Goal: Task Accomplishment & Management: Complete application form

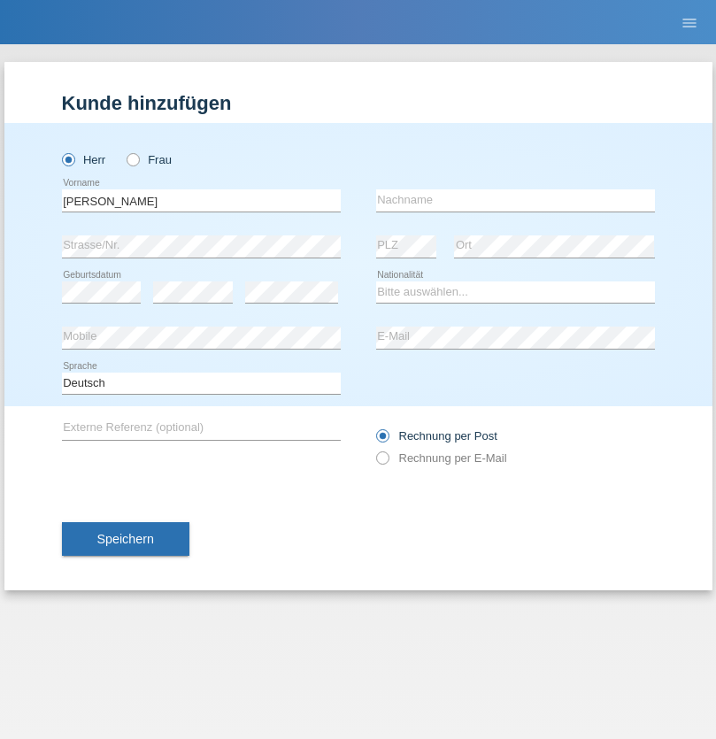
type input "Maria Rosa"
click at [515, 200] on input "text" at bounding box center [515, 200] width 279 height 22
type input "[PERSON_NAME] [PERSON_NAME]"
select select "PT"
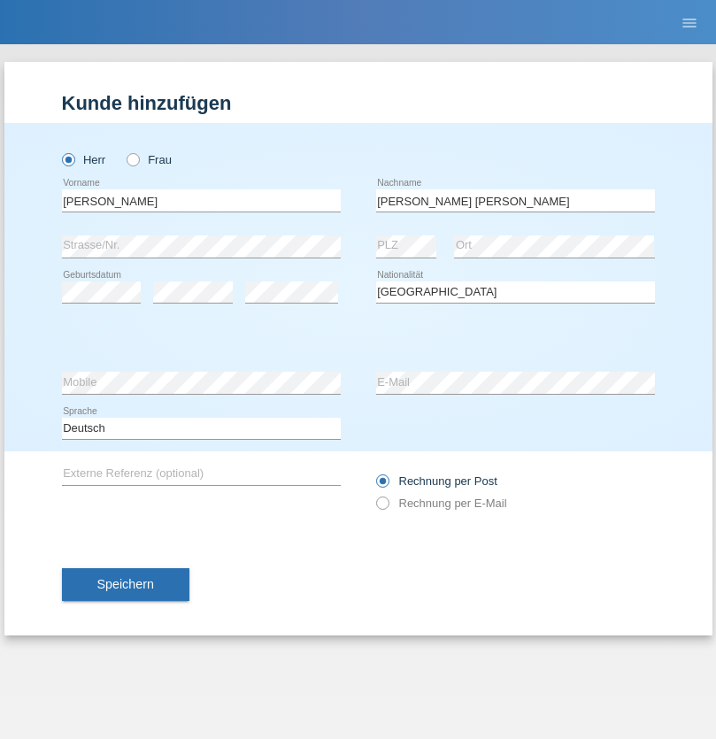
select select "C"
select select "20"
select select "05"
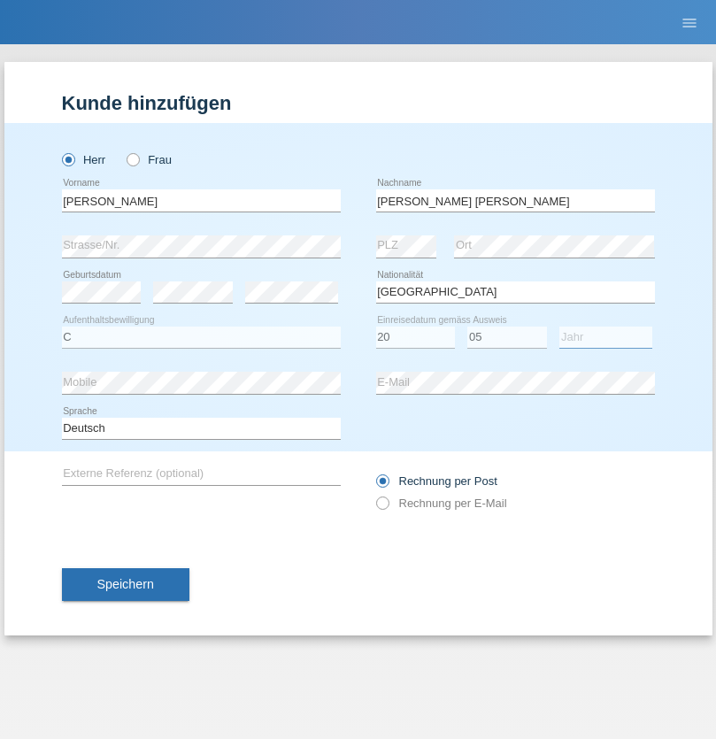
select select "1991"
select select "en"
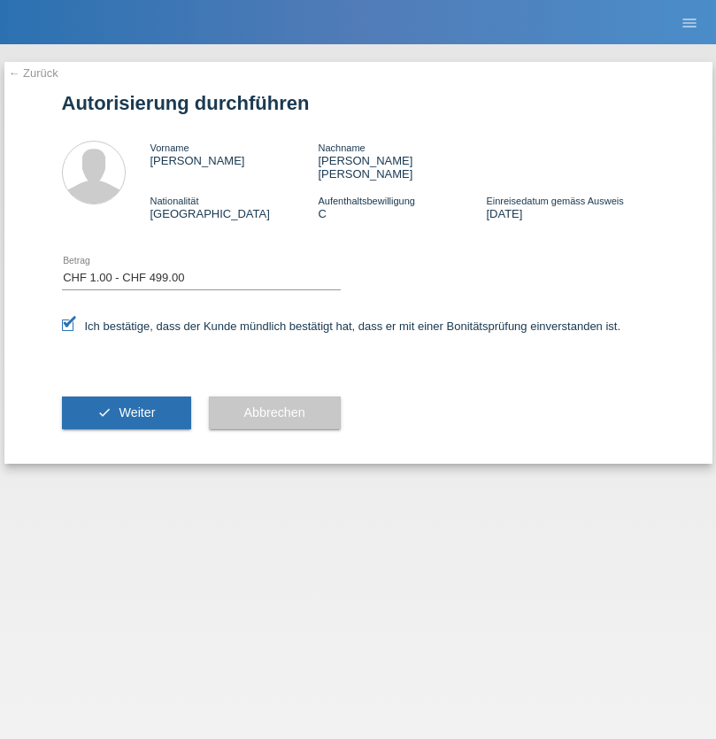
select select "1"
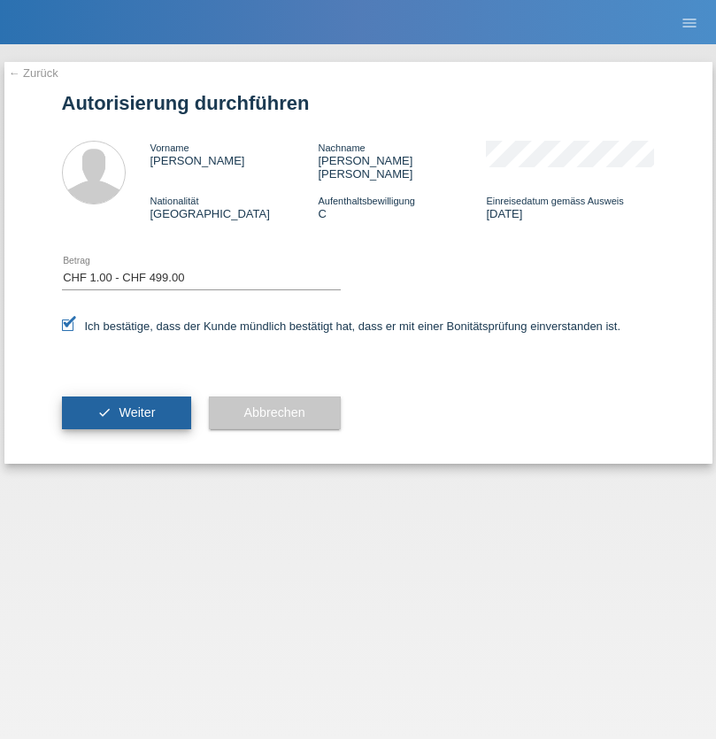
click at [126, 405] on span "Weiter" at bounding box center [137, 412] width 36 height 14
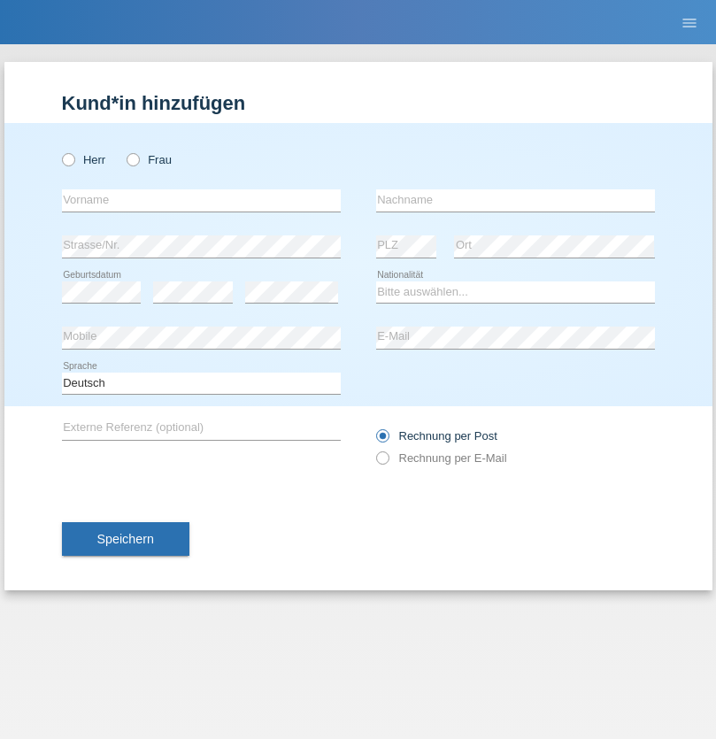
radio input "true"
click at [201, 200] on input "text" at bounding box center [201, 200] width 279 height 22
type input "Ricardo Jorge"
click at [515, 200] on input "text" at bounding box center [515, 200] width 279 height 22
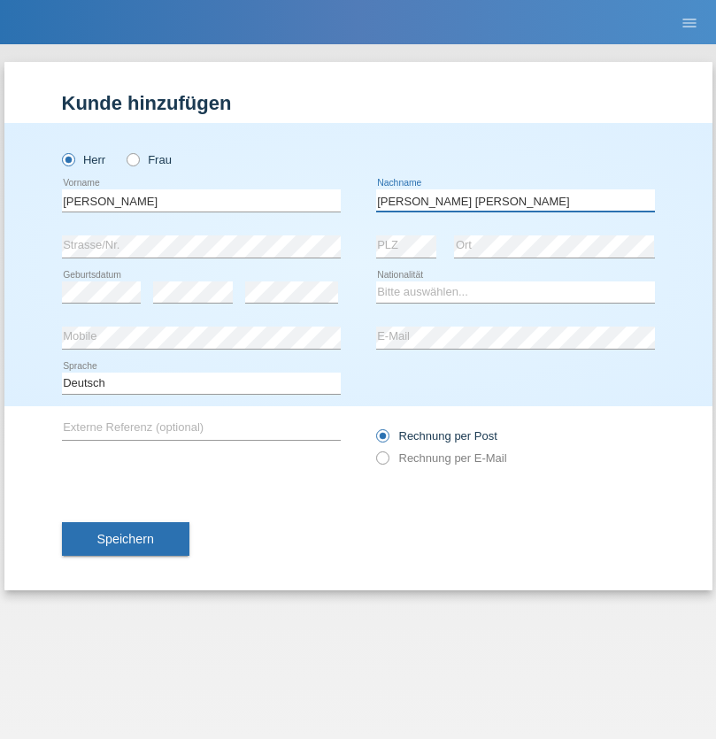
type input "Pinho Lopes"
select select "PT"
select select "C"
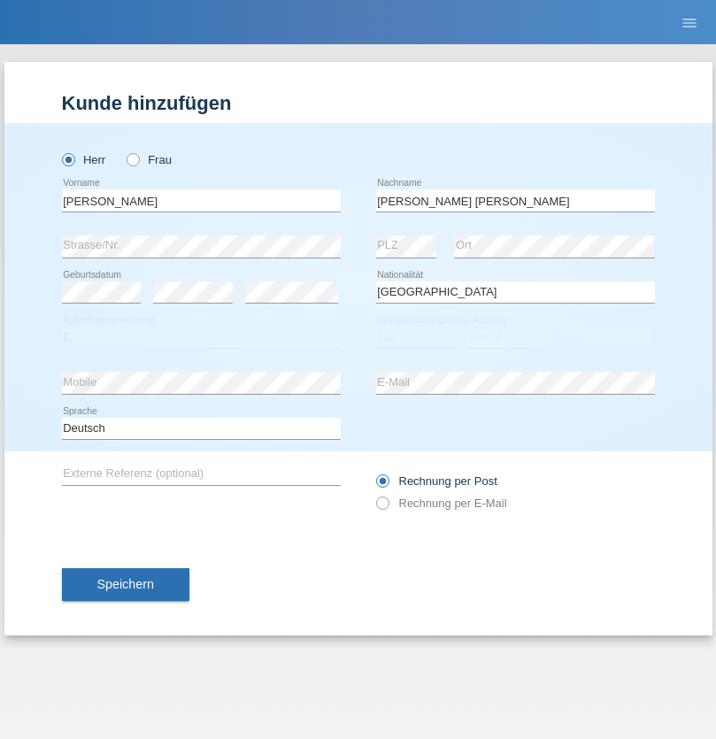
select select "20"
select select "05"
select select "1991"
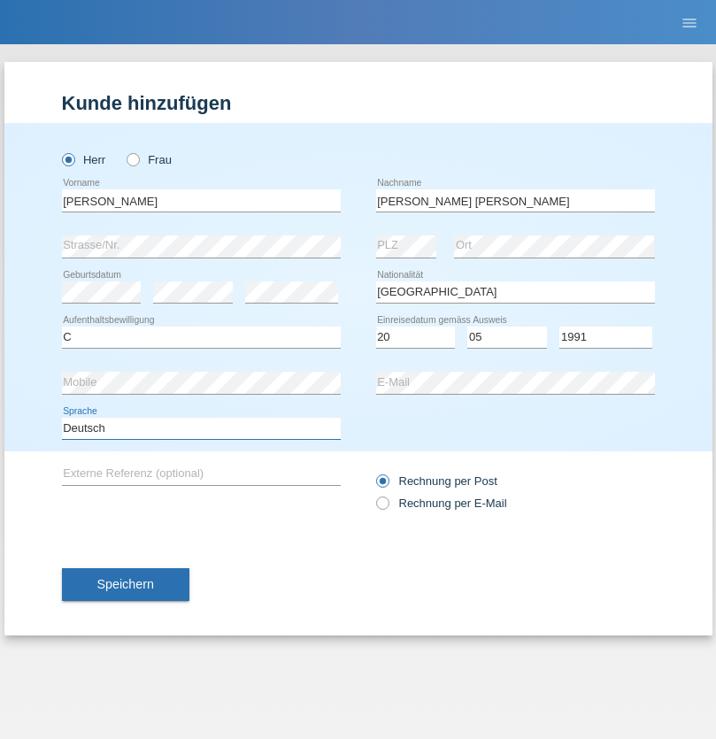
select select "en"
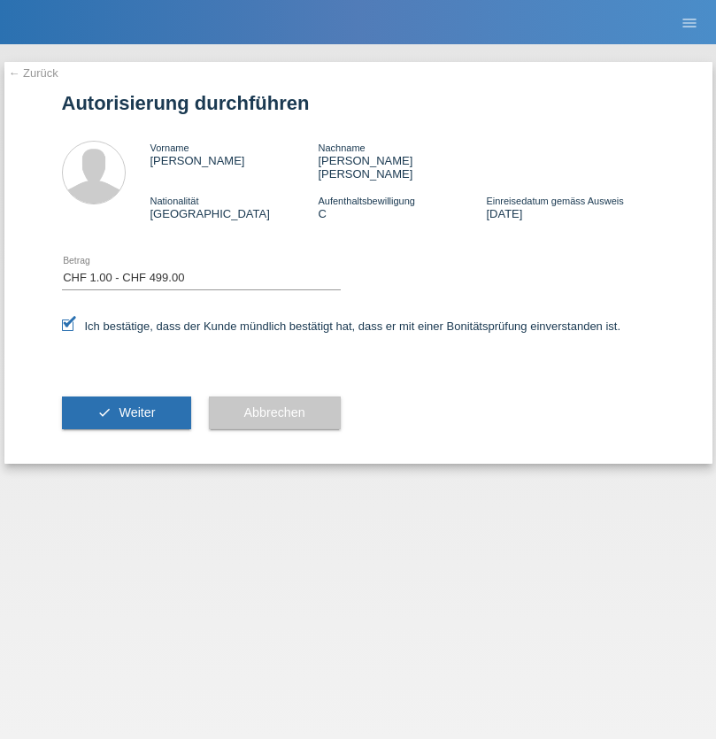
select select "1"
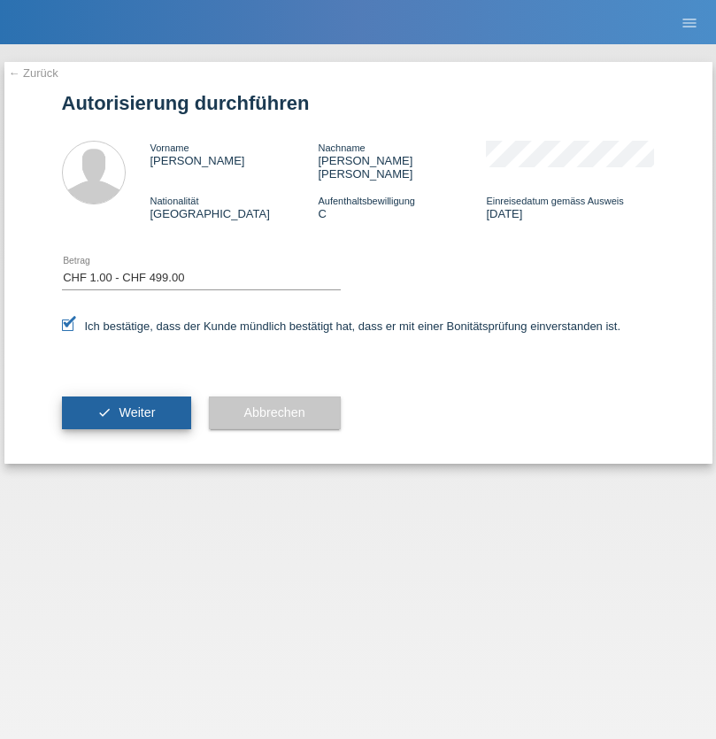
click at [126, 405] on span "Weiter" at bounding box center [137, 412] width 36 height 14
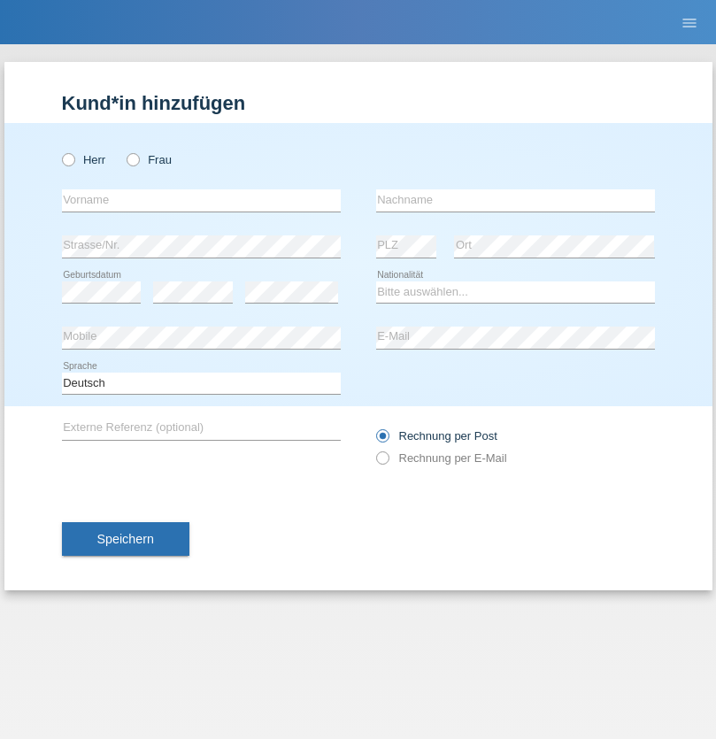
radio input "true"
click at [201, 200] on input "text" at bounding box center [201, 200] width 279 height 22
type input "Varga"
click at [515, 200] on input "text" at bounding box center [515, 200] width 279 height 22
type input "Florin"
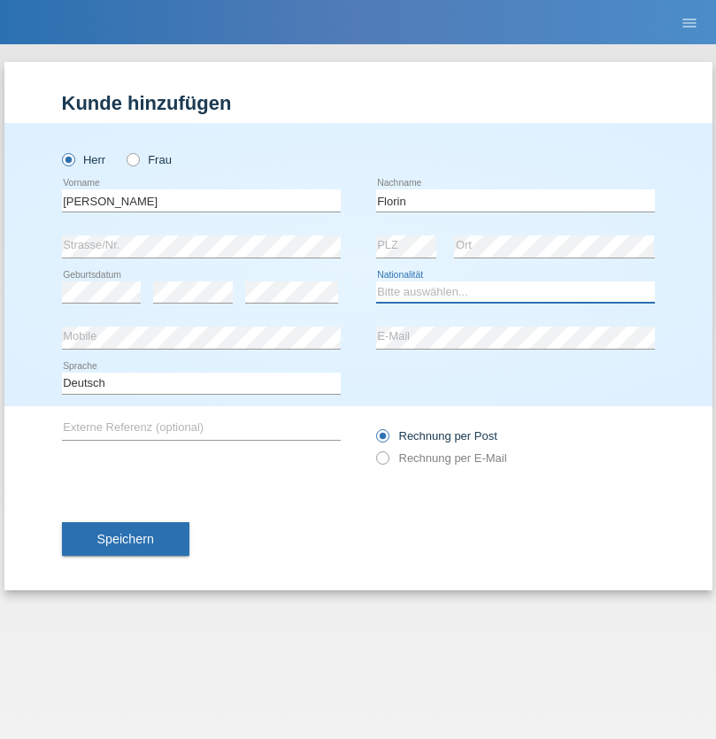
select select "RO"
select select "C"
select select "29"
select select "02"
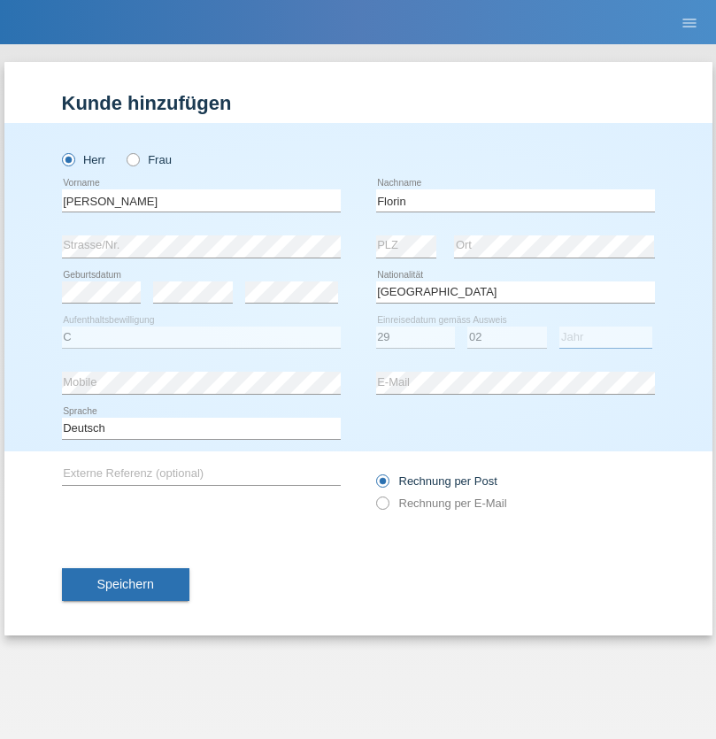
select select "2021"
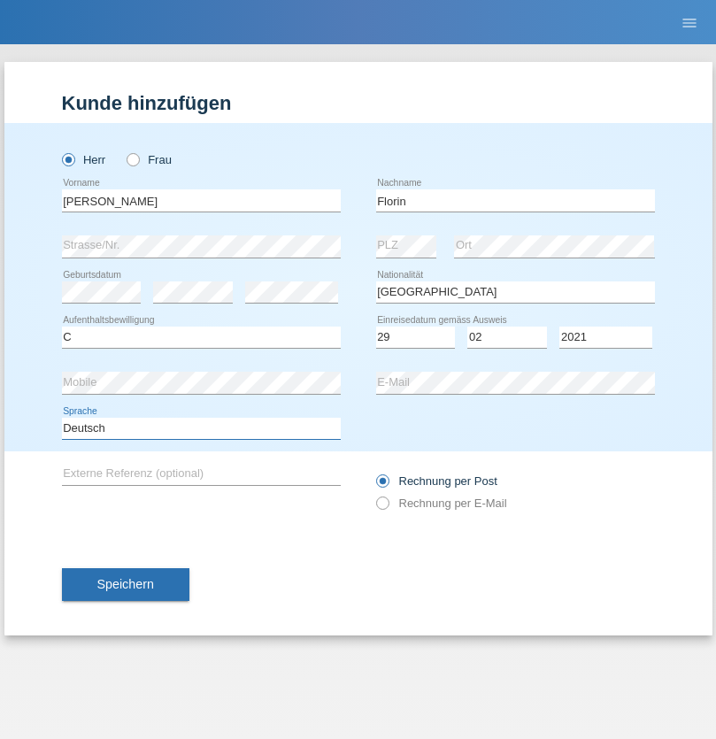
select select "en"
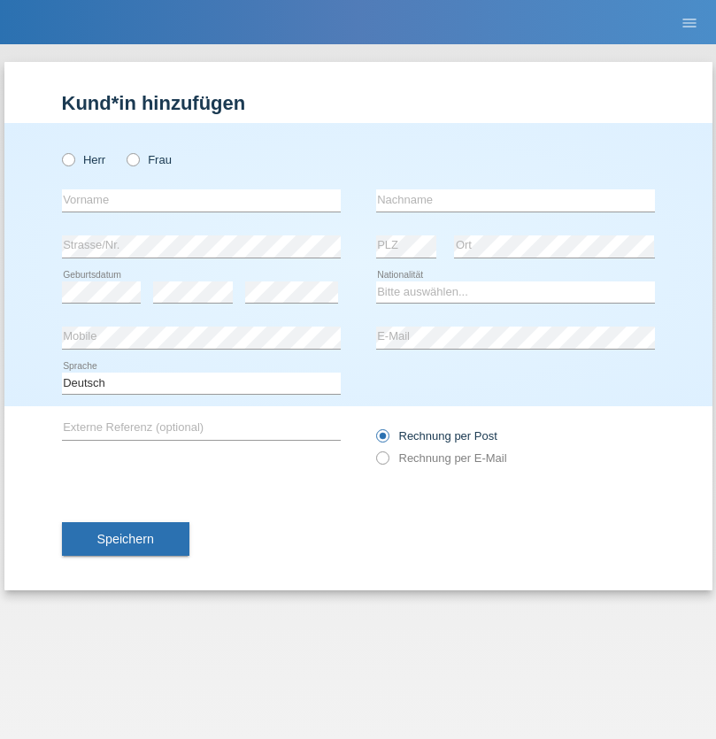
radio input "true"
click at [201, 200] on input "text" at bounding box center [201, 200] width 279 height 22
type input "[PERSON_NAME]"
click at [515, 200] on input "text" at bounding box center [515, 200] width 279 height 22
type input "Krebs"
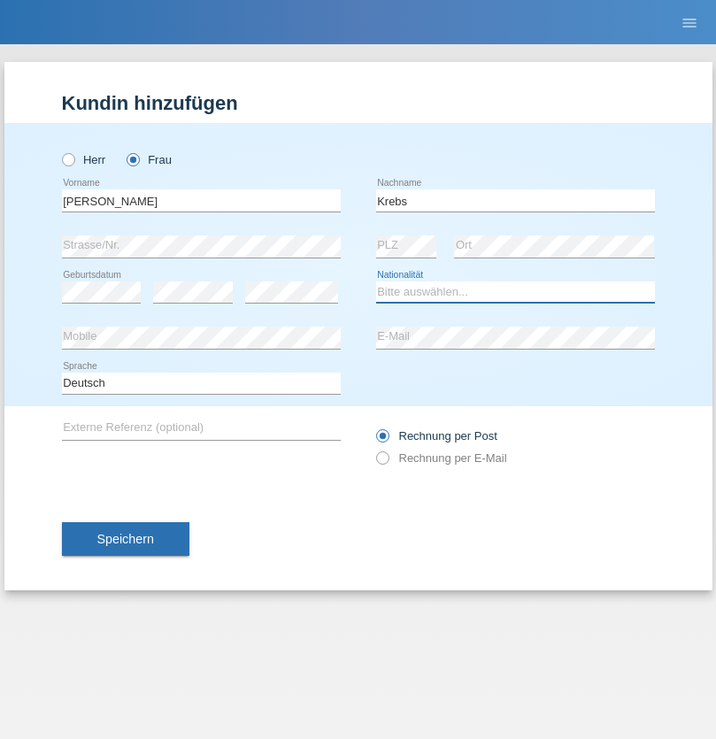
select select "CH"
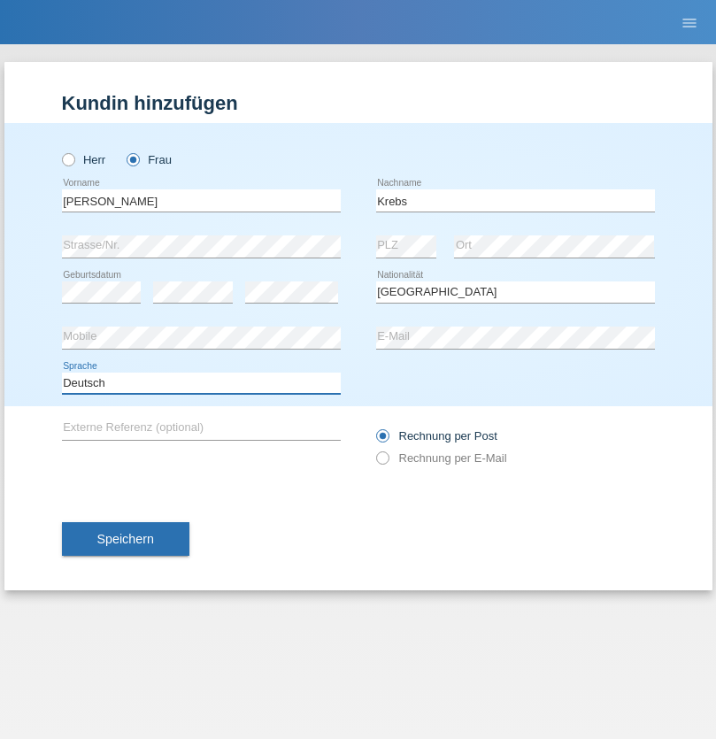
select select "en"
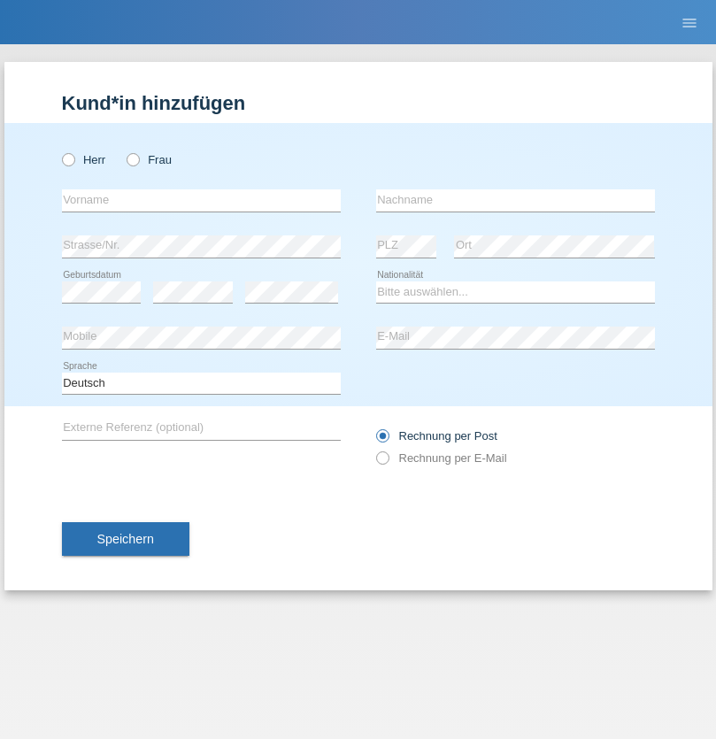
radio input "true"
click at [201, 200] on input "text" at bounding box center [201, 200] width 279 height 22
type input "Qovanaj"
click at [515, 200] on input "text" at bounding box center [515, 200] width 279 height 22
type input "Shaban"
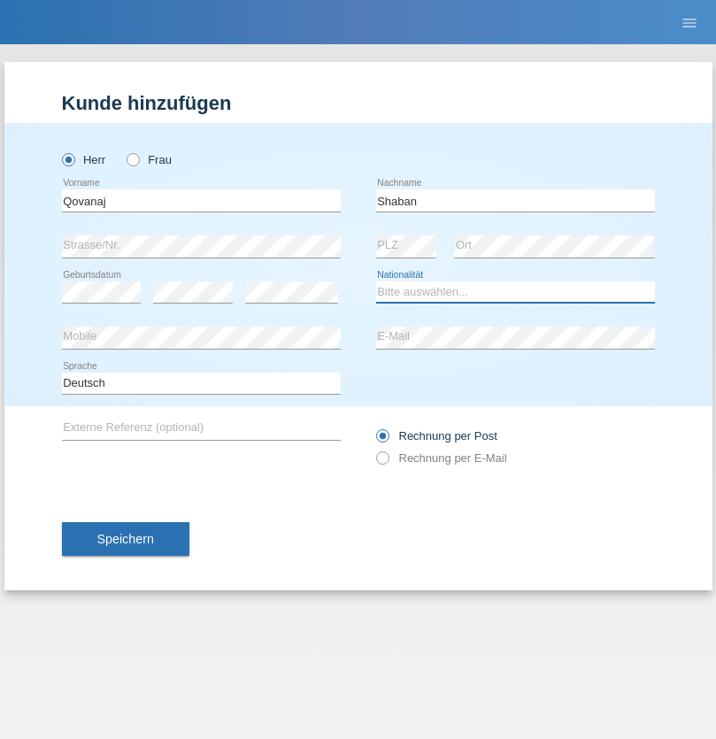
select select "CH"
radio input "true"
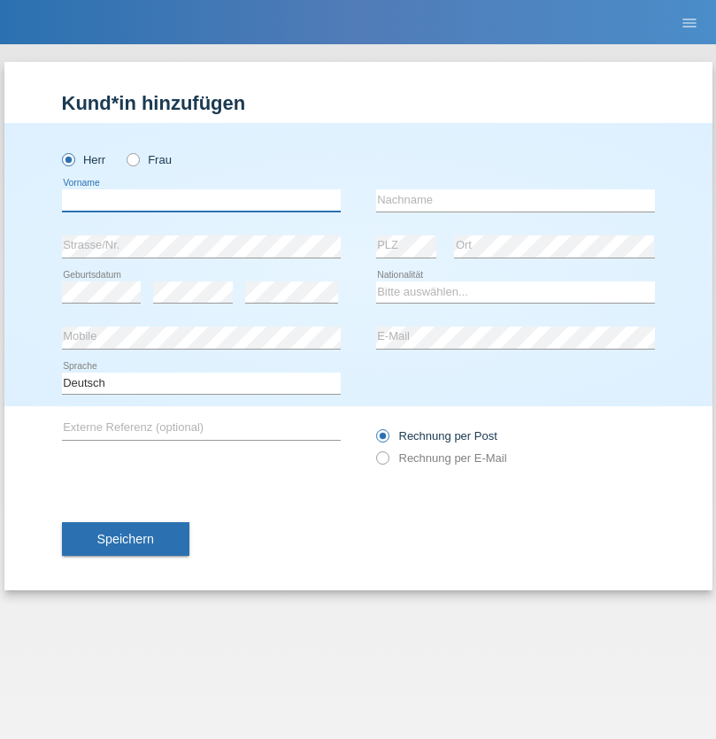
click at [201, 200] on input "text" at bounding box center [201, 200] width 279 height 22
type input "[DEMOGRAPHIC_DATA]"
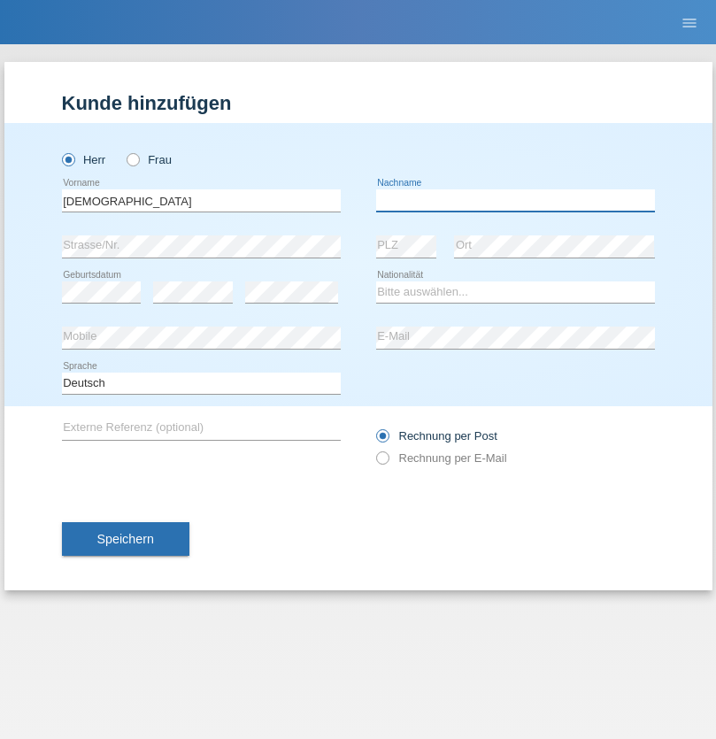
click at [515, 200] on input "text" at bounding box center [515, 200] width 279 height 22
type input "[PERSON_NAME]"
select select "CH"
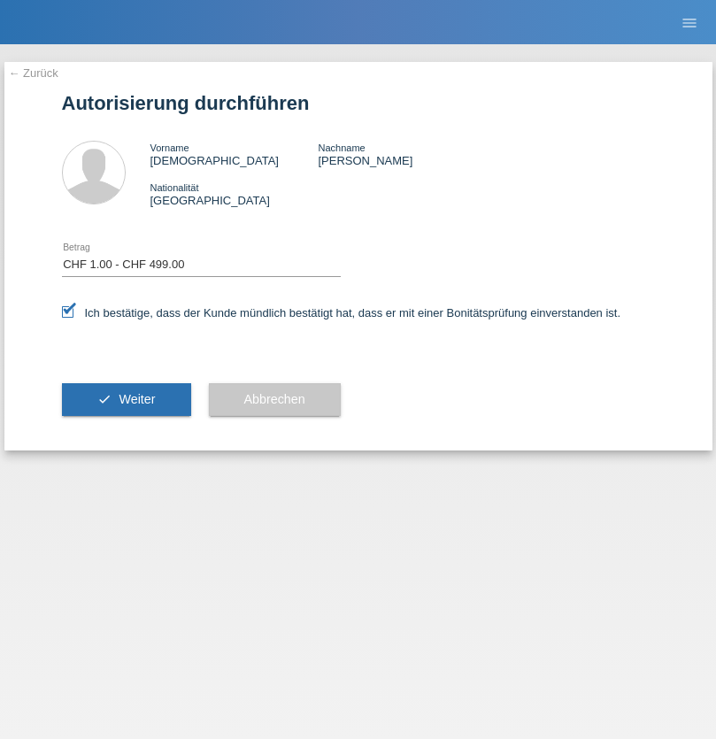
select select "1"
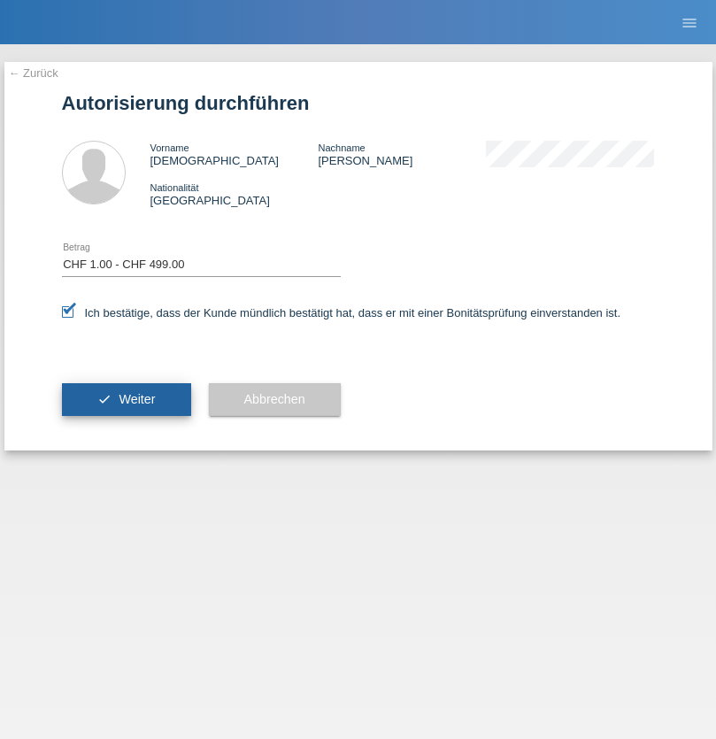
click at [126, 399] on span "Weiter" at bounding box center [137, 399] width 36 height 14
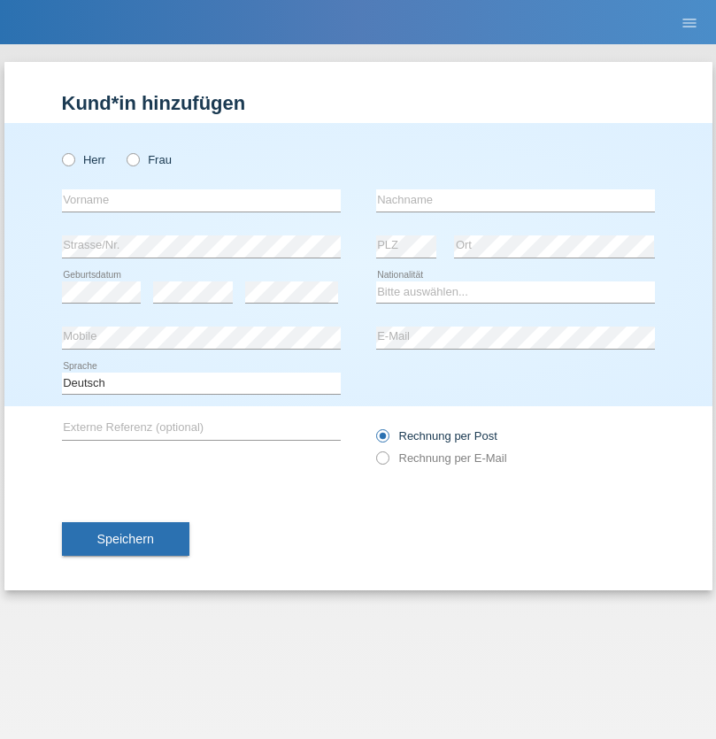
radio input "true"
click at [201, 200] on input "text" at bounding box center [201, 200] width 279 height 22
type input "Balogh"
click at [515, 200] on input "text" at bounding box center [515, 200] width 279 height 22
type input "Tamas"
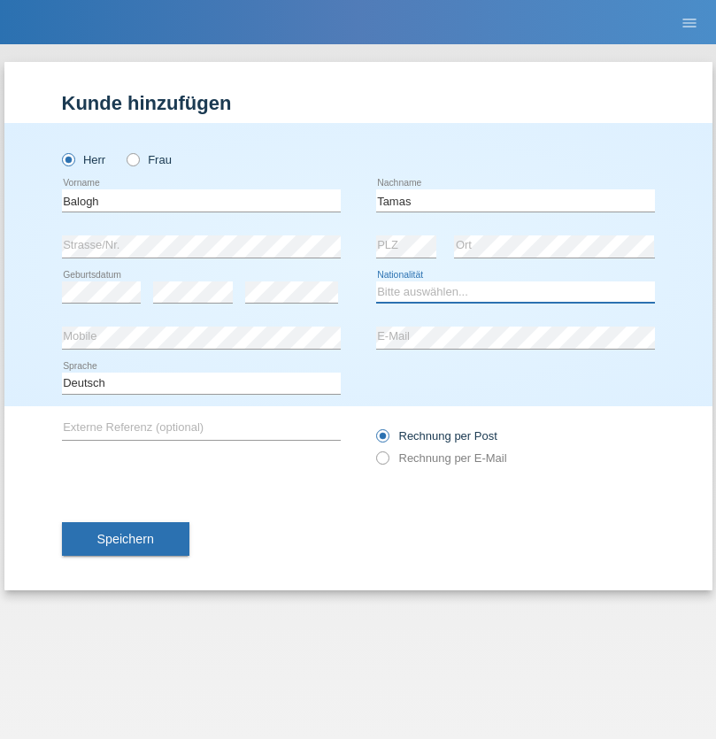
select select "HU"
select select "C"
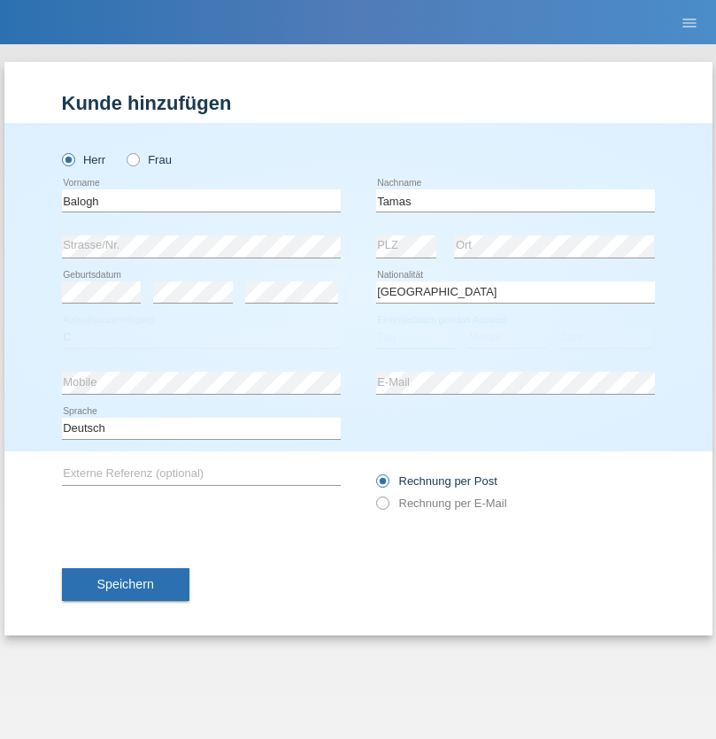
select select "12"
select select "1985"
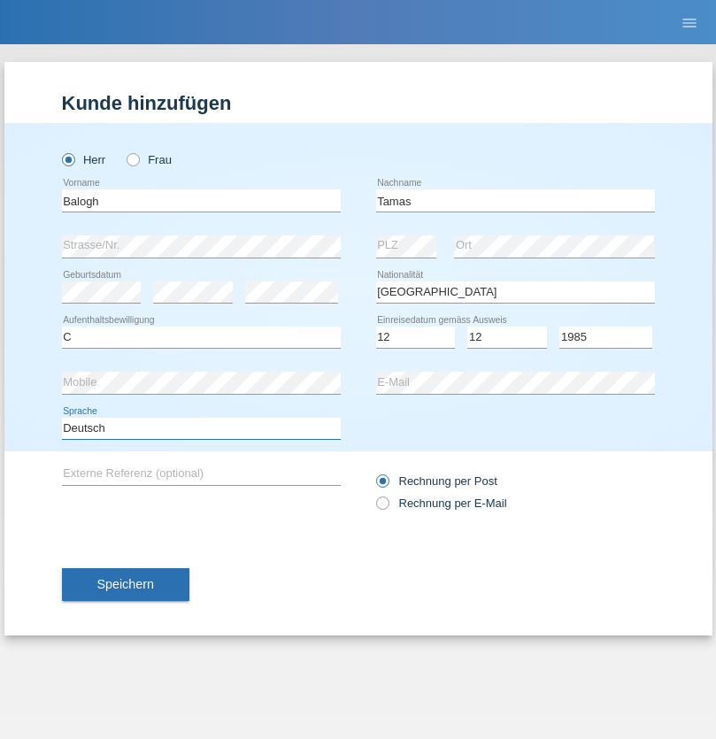
select select "en"
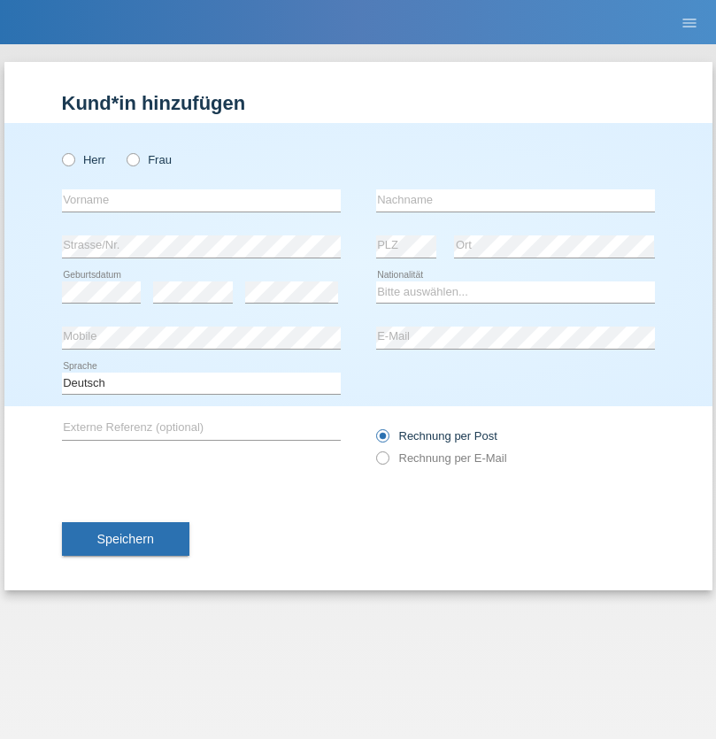
radio input "true"
click at [201, 200] on input "text" at bounding box center [201, 200] width 279 height 22
type input "Volkan"
click at [515, 200] on input "text" at bounding box center [515, 200] width 279 height 22
type input "Laçın"
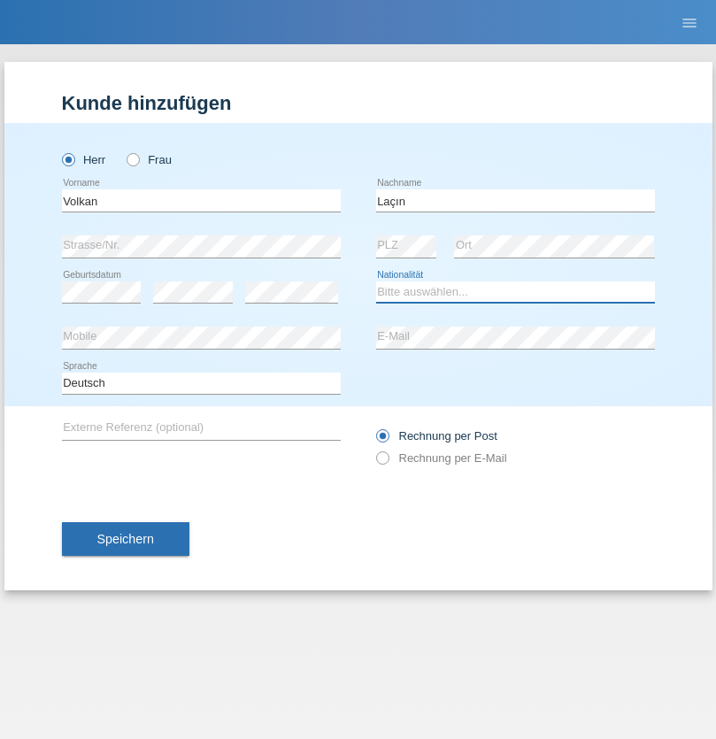
select select "TR"
select select "C"
select select "06"
select select "04"
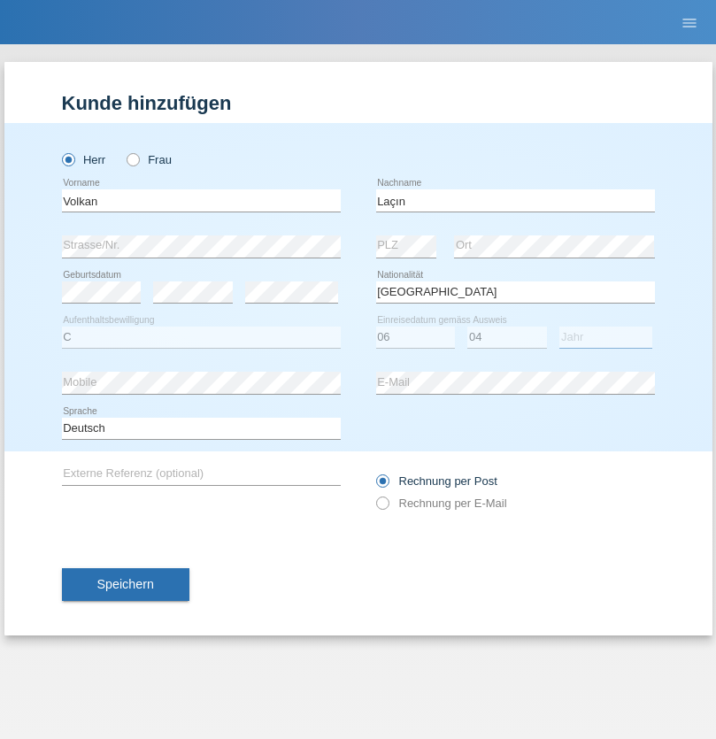
select select "2021"
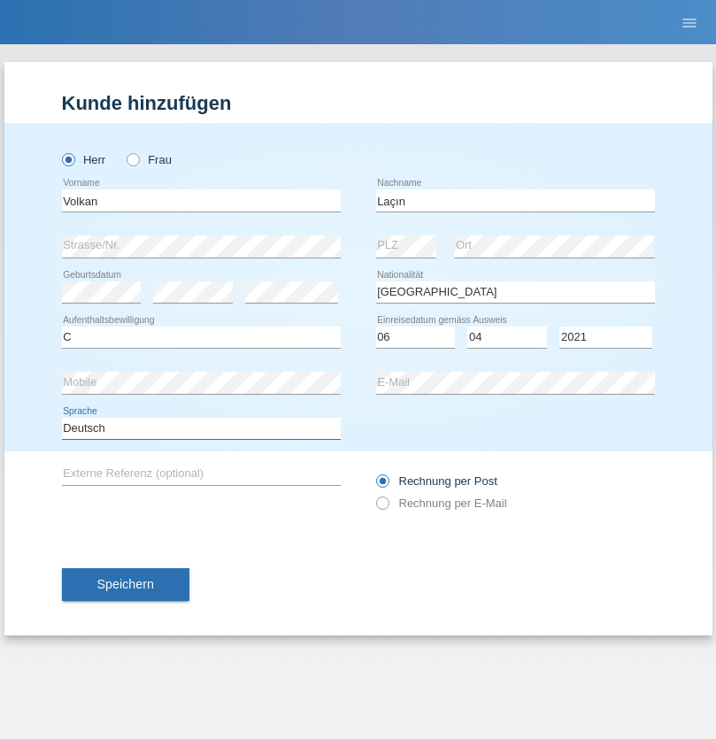
select select "en"
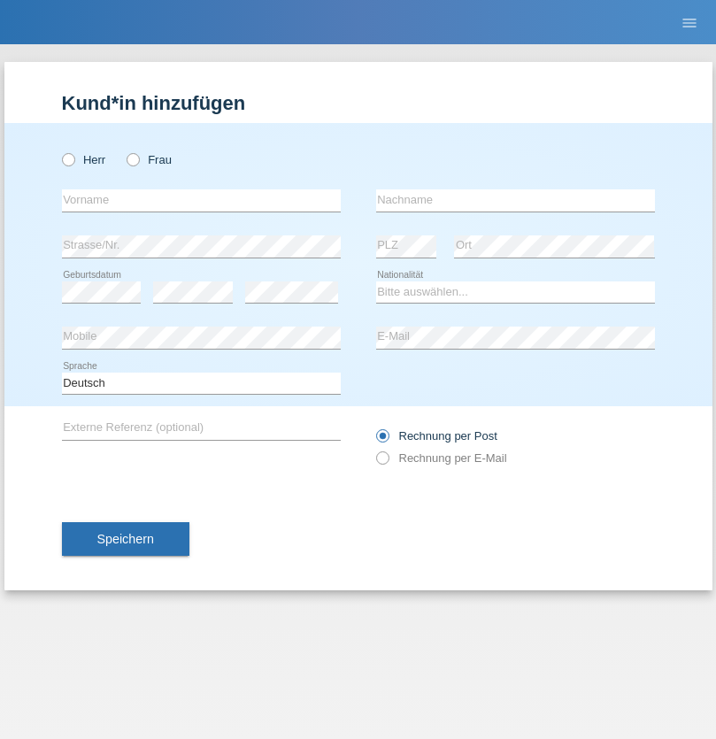
radio input "true"
click at [201, 200] on input "text" at bounding box center [201, 200] width 279 height 22
type input "Volkan"
click at [515, 200] on input "text" at bounding box center [515, 200] width 279 height 22
type input "Laçın"
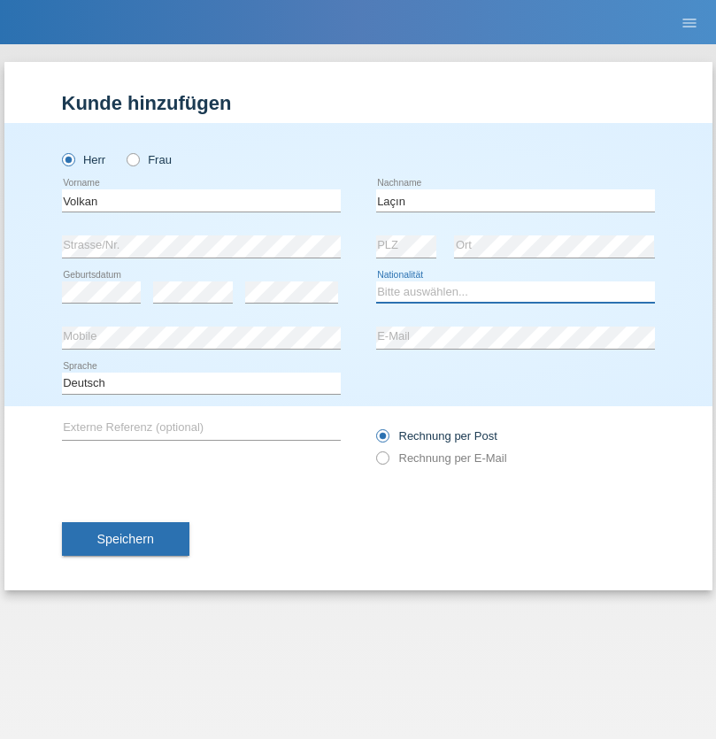
select select "TR"
select select "C"
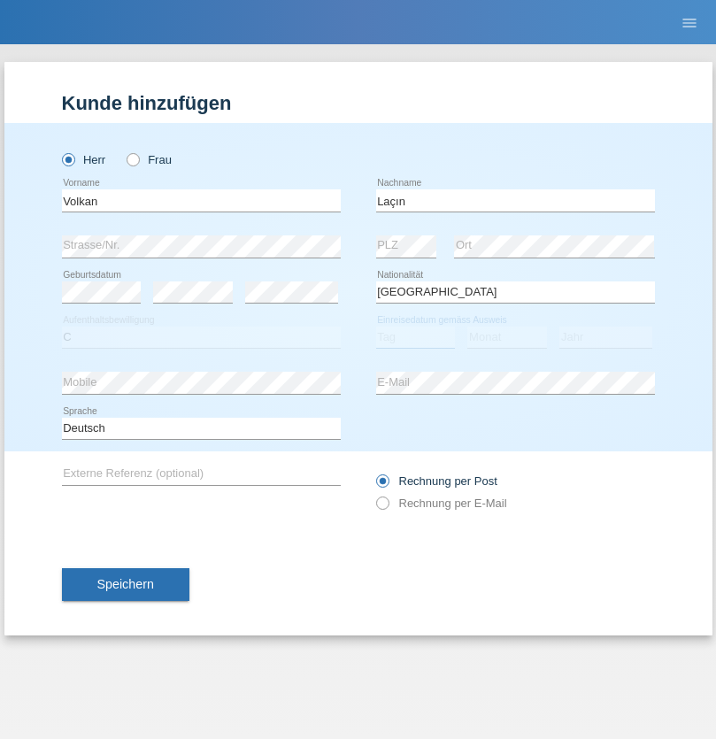
select select "06"
select select "04"
select select "2021"
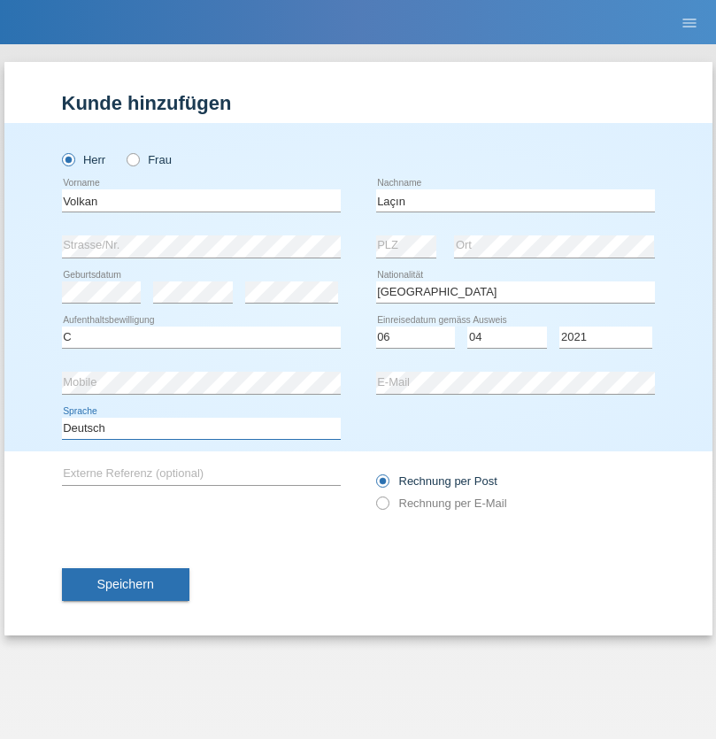
select select "en"
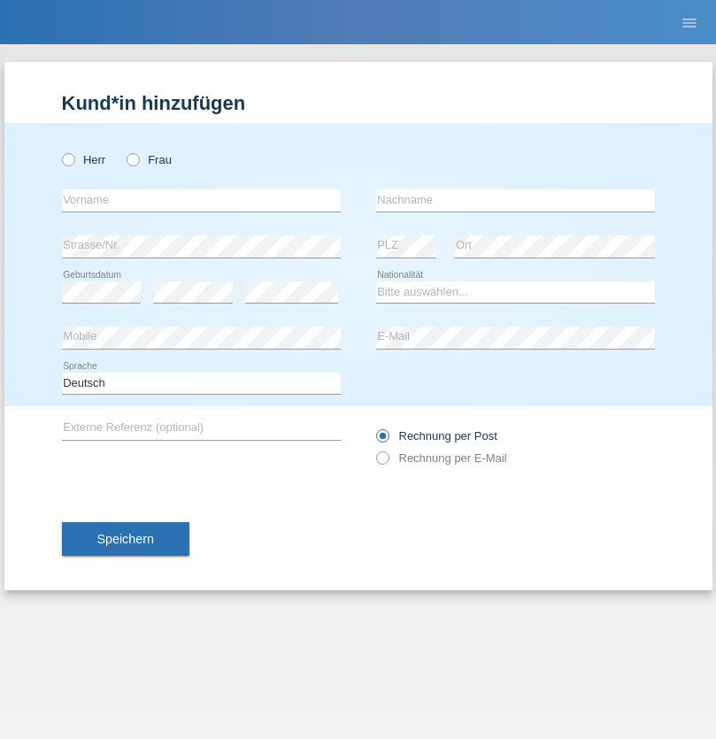
radio input "true"
click at [201, 200] on input "text" at bounding box center [201, 200] width 279 height 22
type input "jennifer"
click at [515, 200] on input "text" at bounding box center [515, 200] width 279 height 22
type input "löffel"
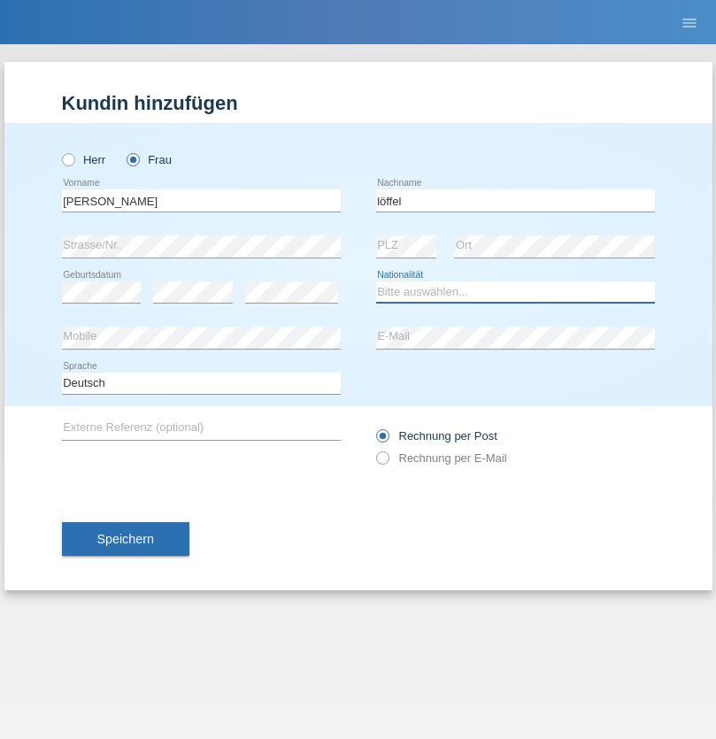
select select "CH"
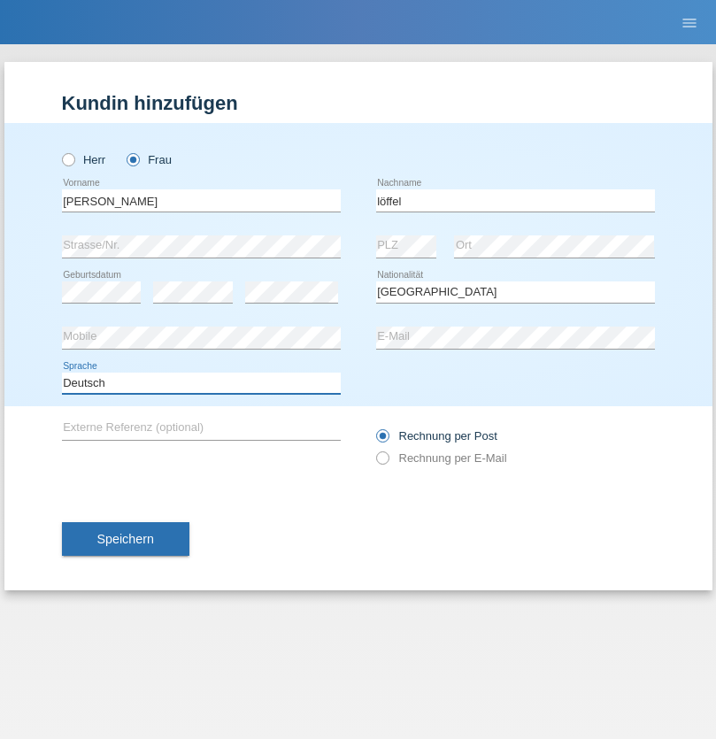
select select "en"
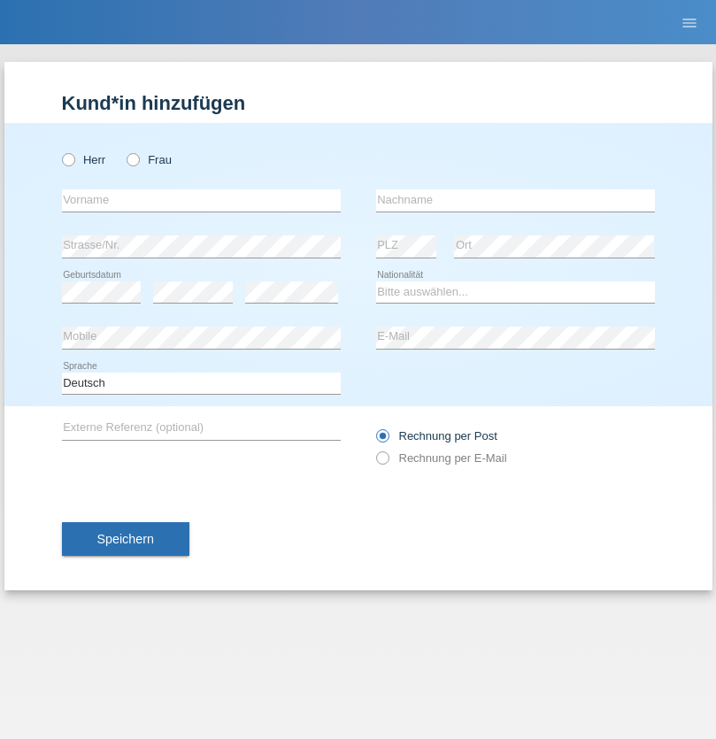
radio input "true"
click at [201, 200] on input "text" at bounding box center [201, 200] width 279 height 22
type input "Matusa"
click at [515, 200] on input "text" at bounding box center [515, 200] width 279 height 22
type input "Marian valentin"
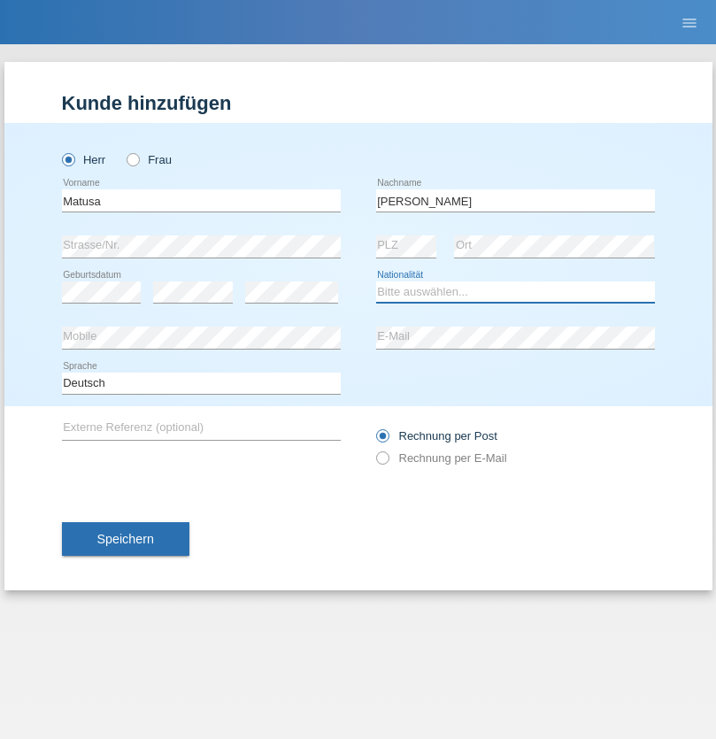
select select "RO"
select select "C"
select select "01"
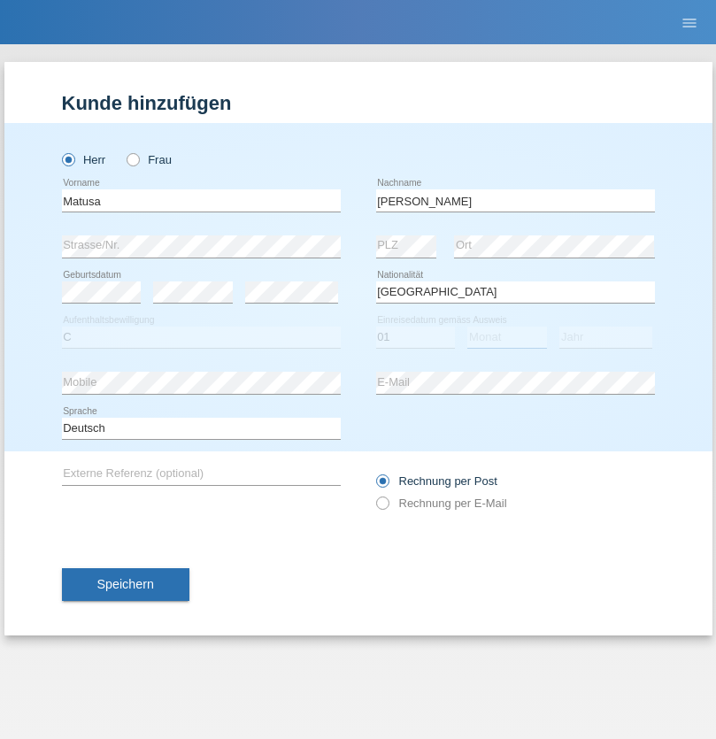
select select "06"
select select "2016"
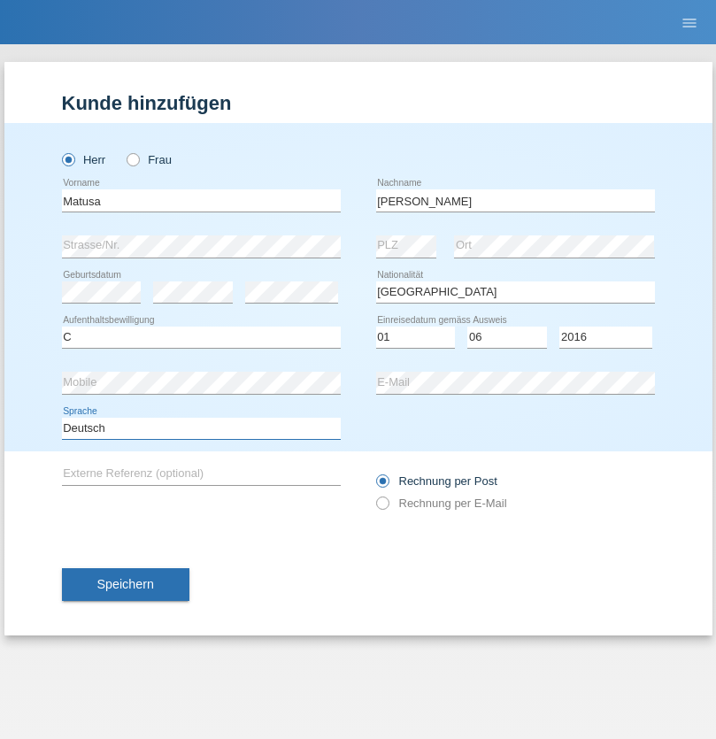
select select "en"
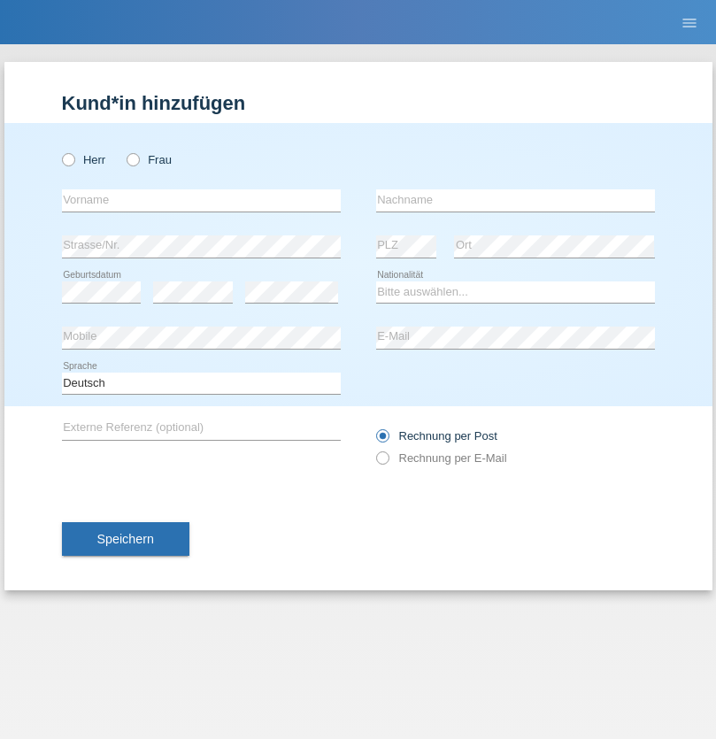
radio input "true"
click at [201, 200] on input "text" at bounding box center [201, 200] width 279 height 22
type input "[PERSON_NAME]"
click at [515, 200] on input "text" at bounding box center [515, 200] width 279 height 22
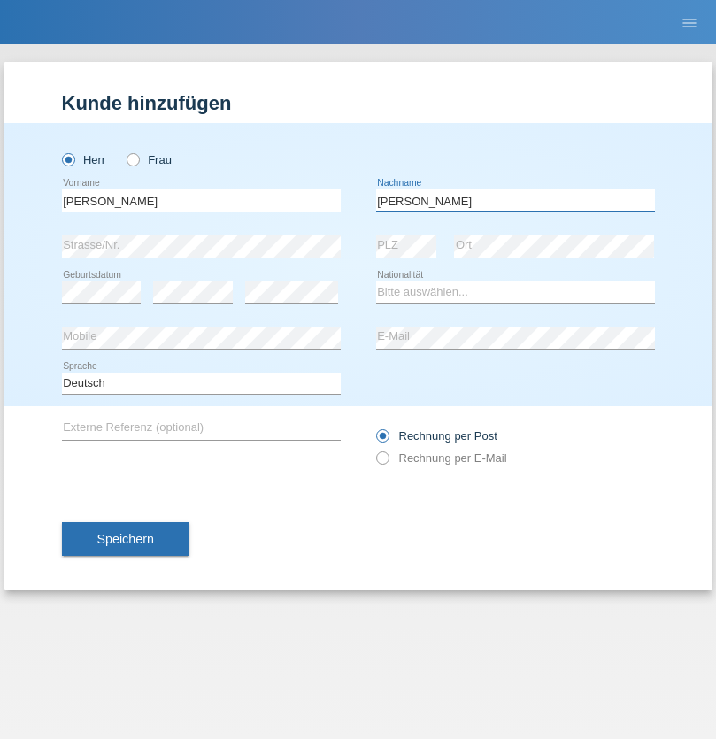
type input "Keller"
select select "CH"
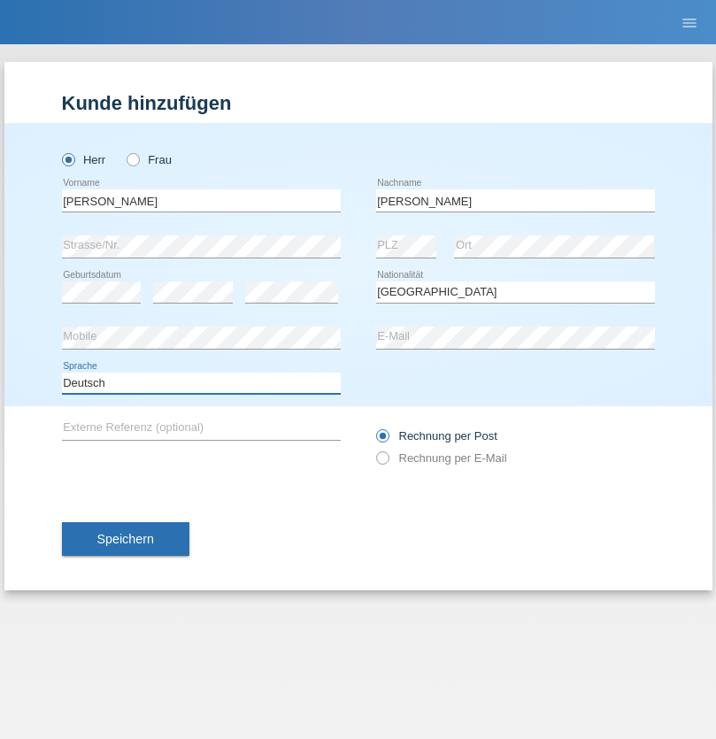
select select "en"
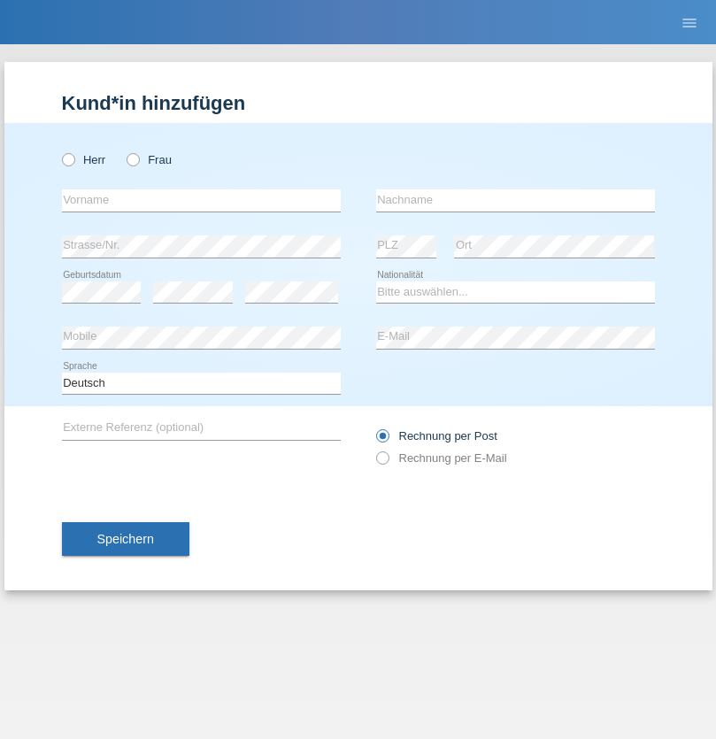
radio input "true"
click at [201, 200] on input "text" at bounding box center [201, 200] width 279 height 22
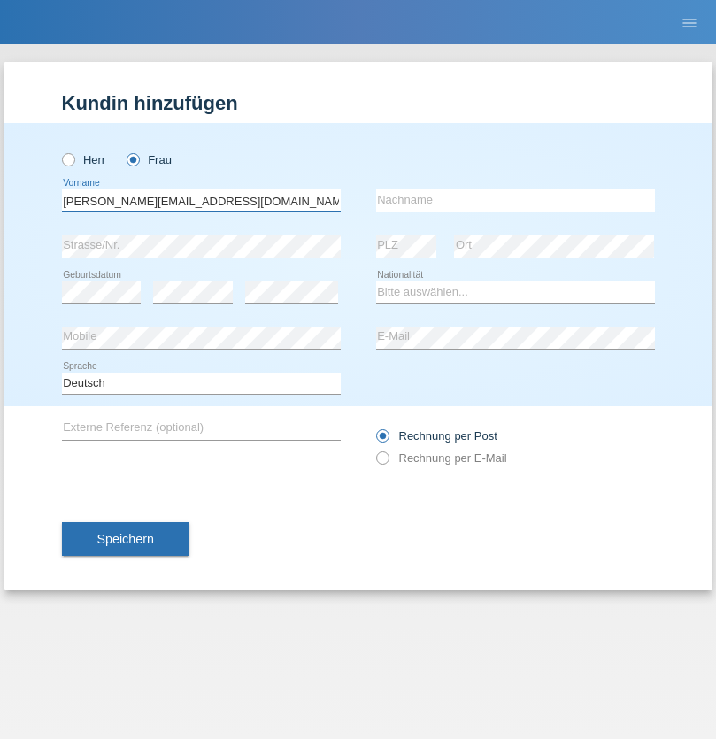
type input "Jasmine.hylaj@gmail.com"
click at [515, 200] on input "text" at bounding box center [515, 200] width 279 height 22
type input "Hylaj"
select select "CH"
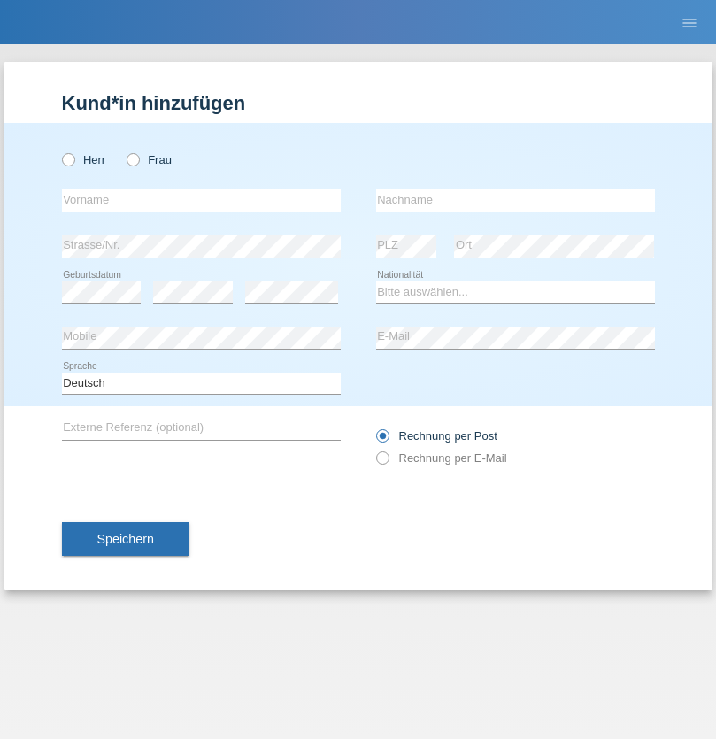
radio input "true"
click at [201, 200] on input "text" at bounding box center [201, 200] width 279 height 22
type input "luka"
click at [515, 200] on input "text" at bounding box center [515, 200] width 279 height 22
type input "kocic"
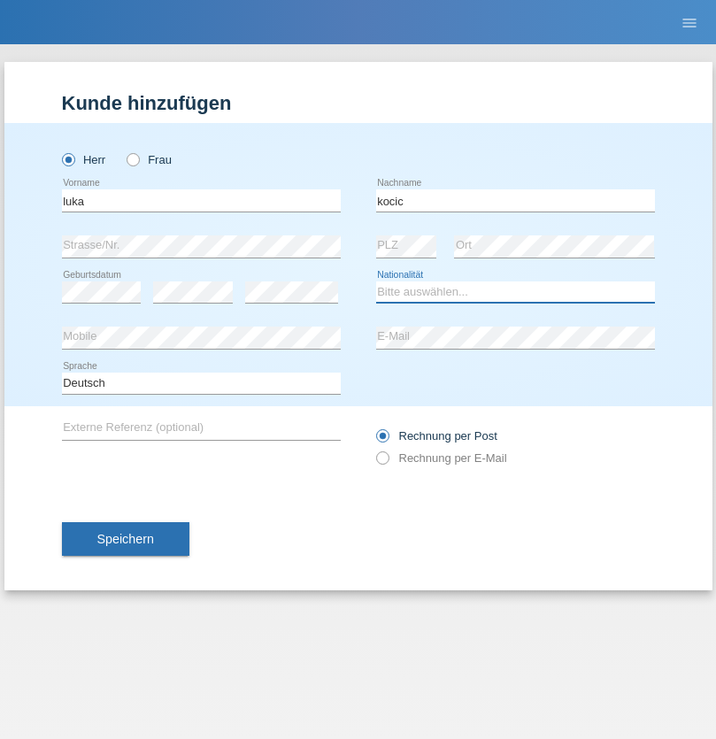
select select "RS"
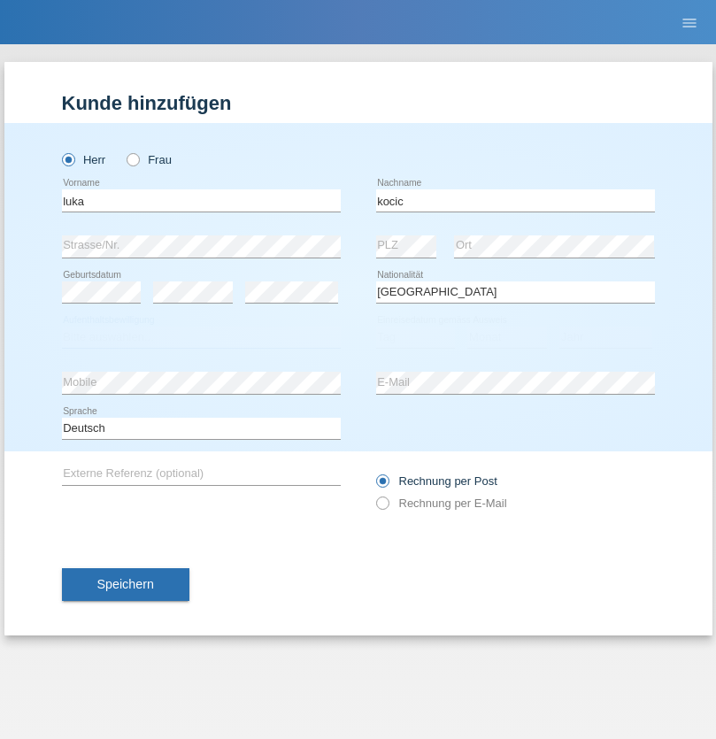
select select "C"
select select "21"
select select "04"
select select "1999"
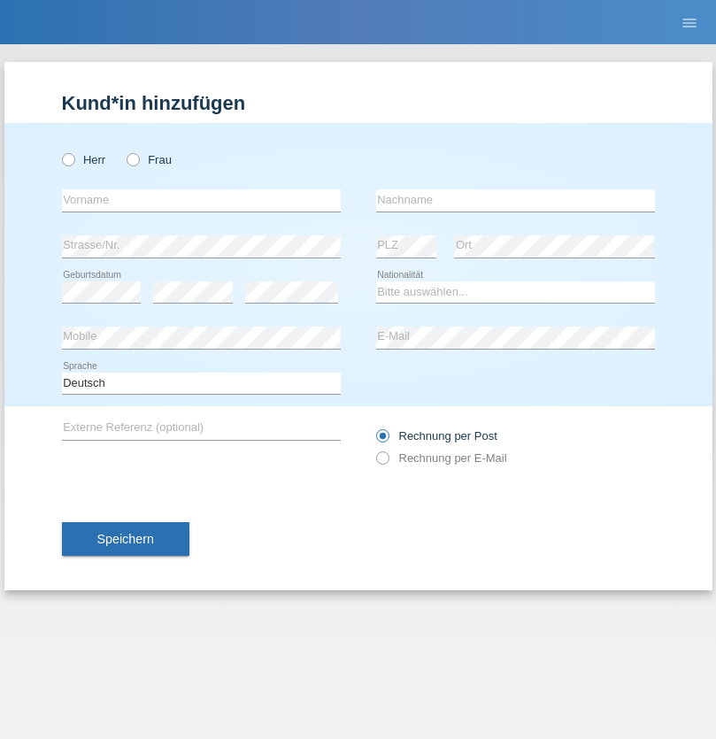
radio input "true"
click at [201, 200] on input "text" at bounding box center [201, 200] width 279 height 22
type input "Marian"
click at [515, 200] on input "text" at bounding box center [515, 200] width 279 height 22
type input "Matusa"
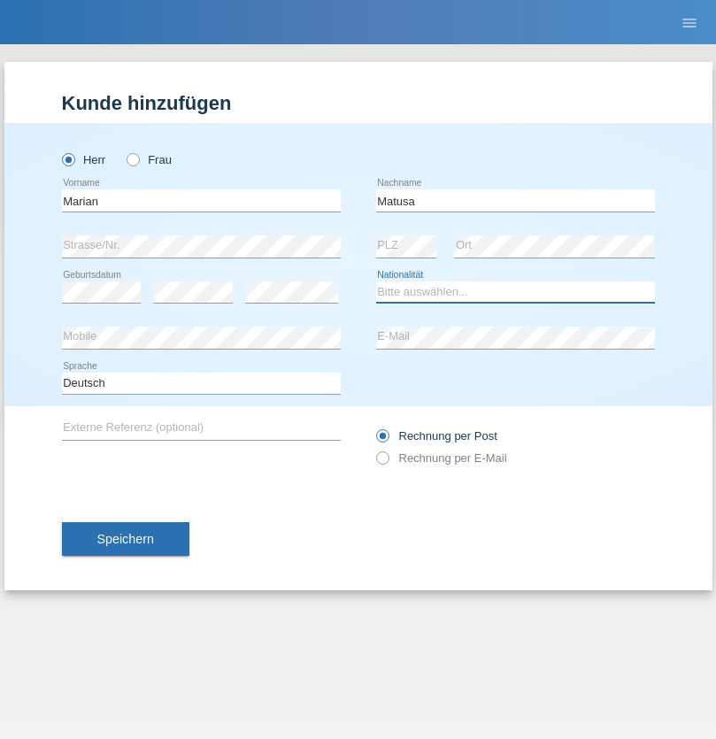
select select "RO"
select select "C"
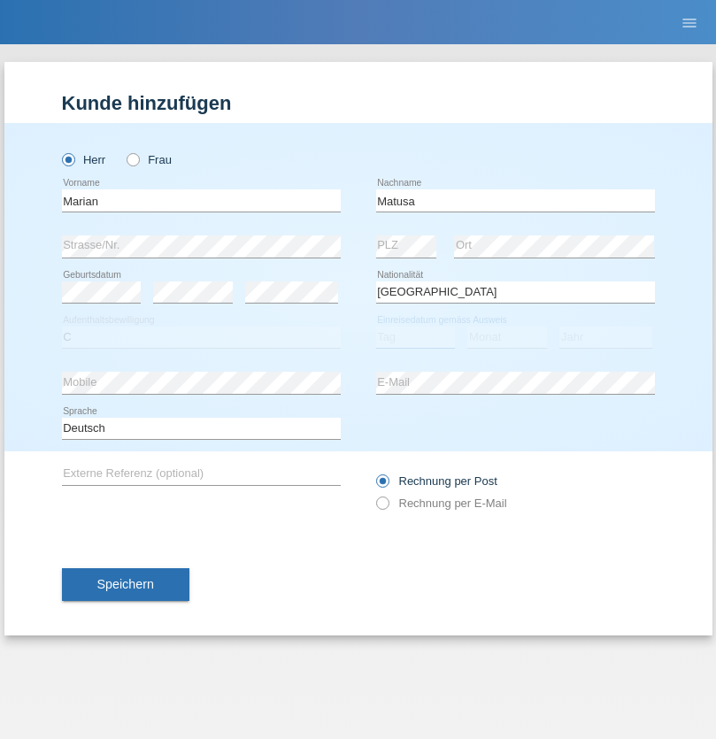
select select "01"
select select "06"
select select "2016"
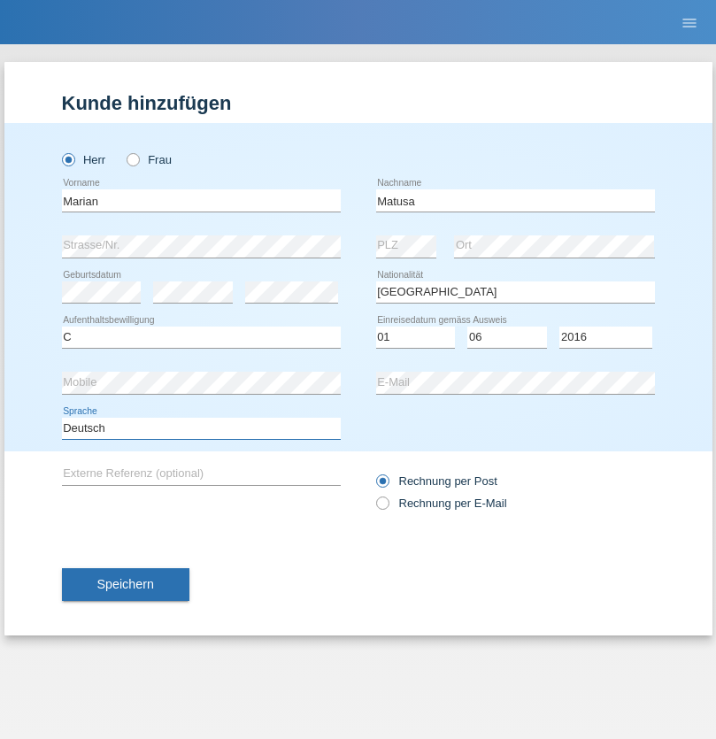
select select "en"
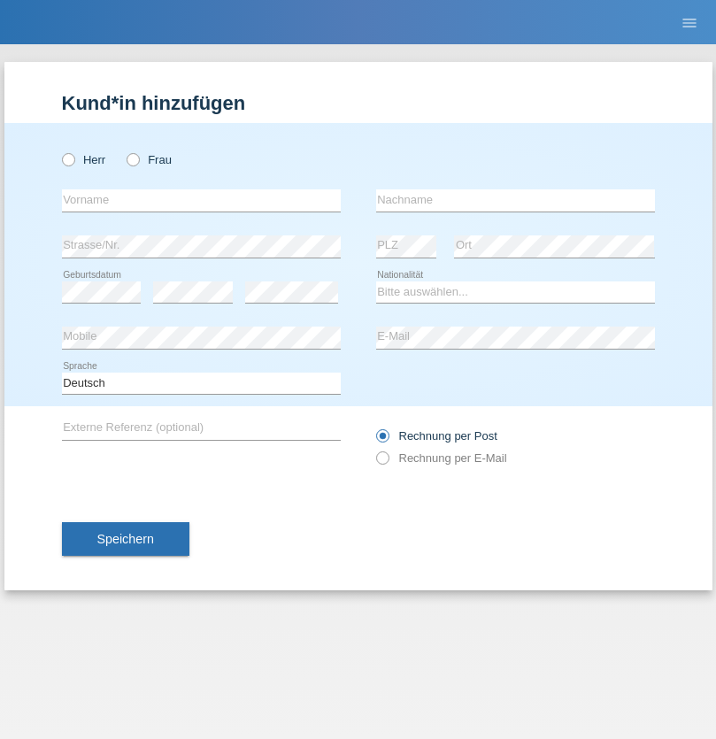
radio input "true"
click at [201, 200] on input "text" at bounding box center [201, 200] width 279 height 22
type input "[PERSON_NAME]"
click at [515, 200] on input "text" at bounding box center [515, 200] width 279 height 22
type input "Weinlein"
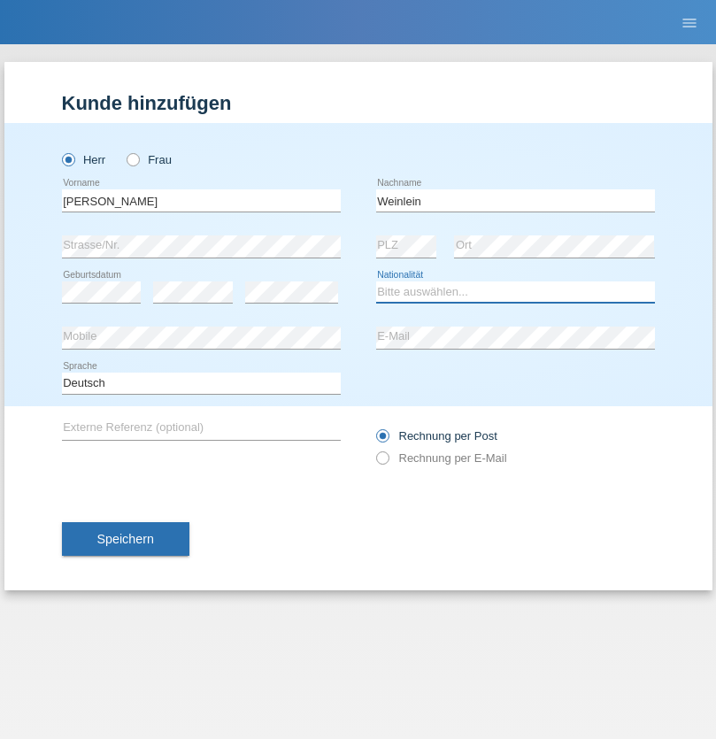
select select "CH"
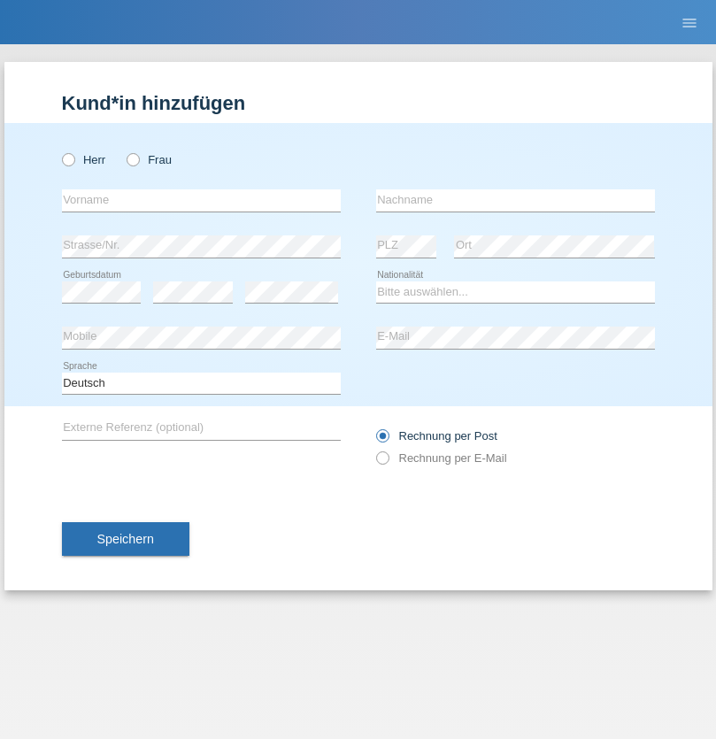
radio input "true"
click at [201, 200] on input "text" at bounding box center [201, 200] width 279 height 22
type input "Jashari lmeri"
click at [515, 200] on input "text" at bounding box center [515, 200] width 279 height 22
type input "Rabije"
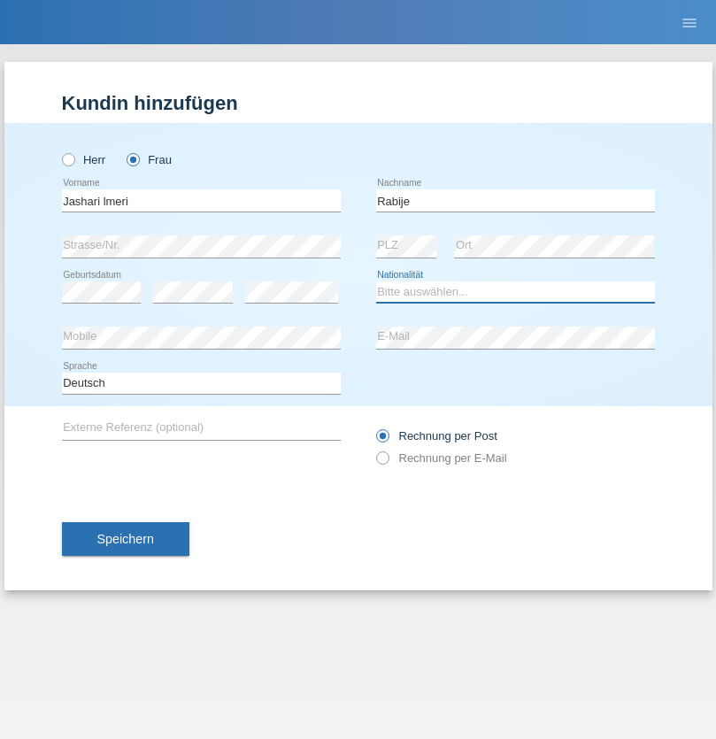
select select "CH"
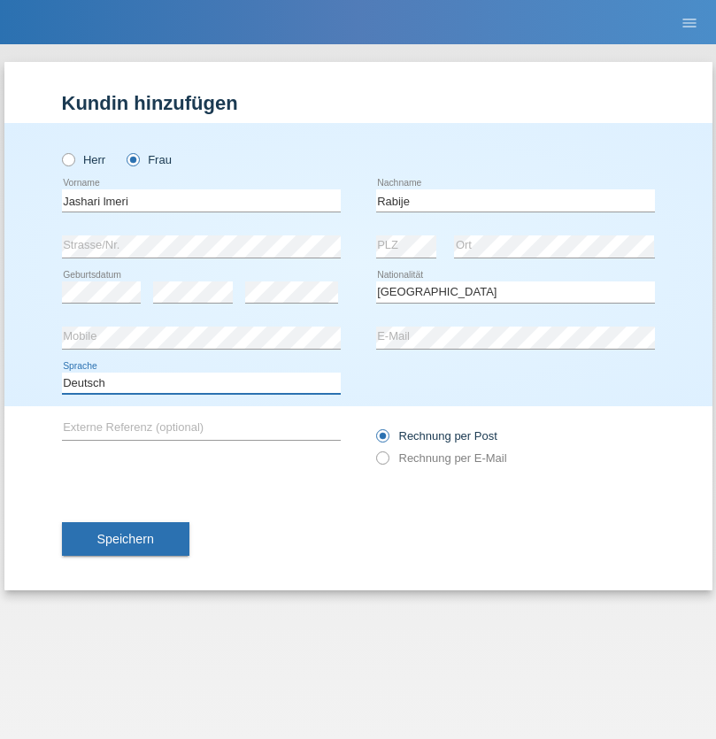
select select "en"
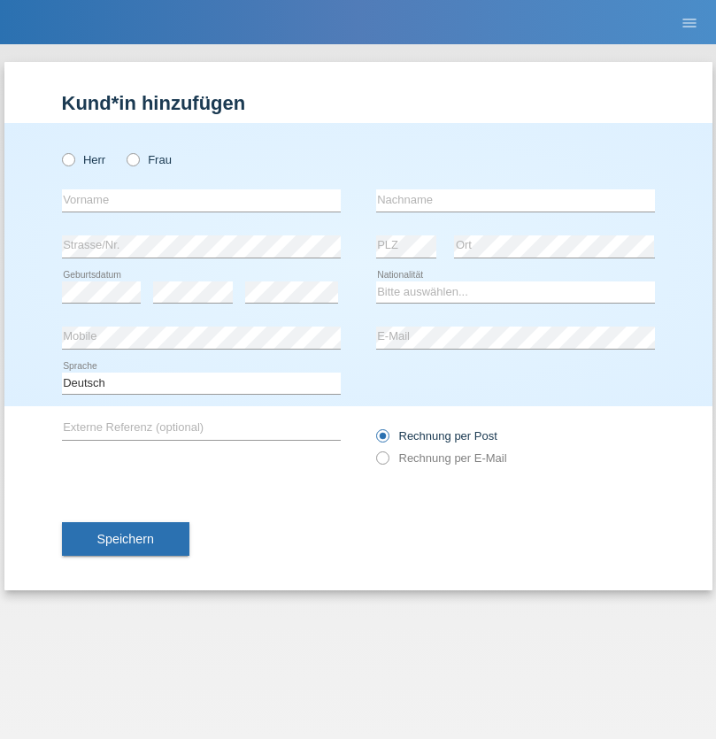
radio input "true"
click at [201, 200] on input "text" at bounding box center [201, 200] width 279 height 22
type input "firat"
click at [515, 200] on input "text" at bounding box center [515, 200] width 279 height 22
type input "kara"
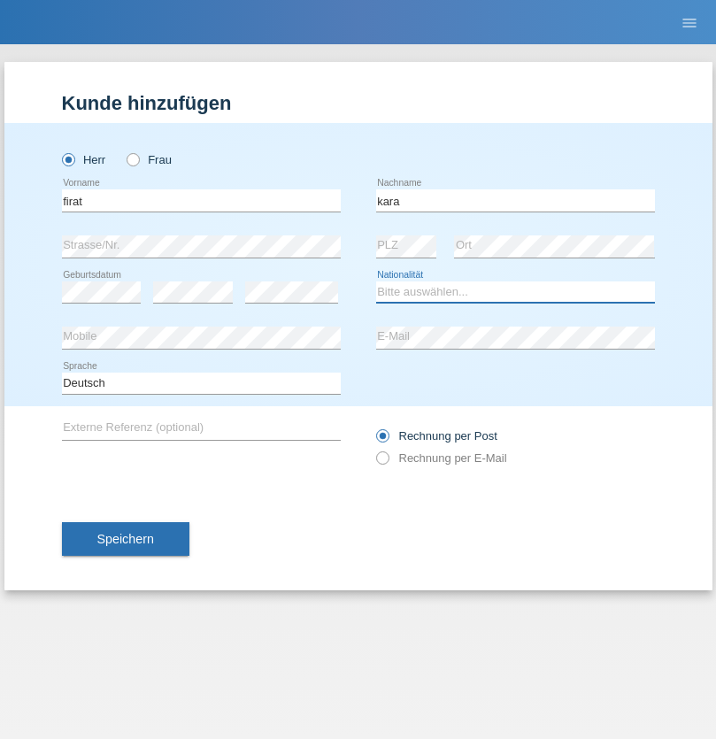
select select "CH"
radio input "true"
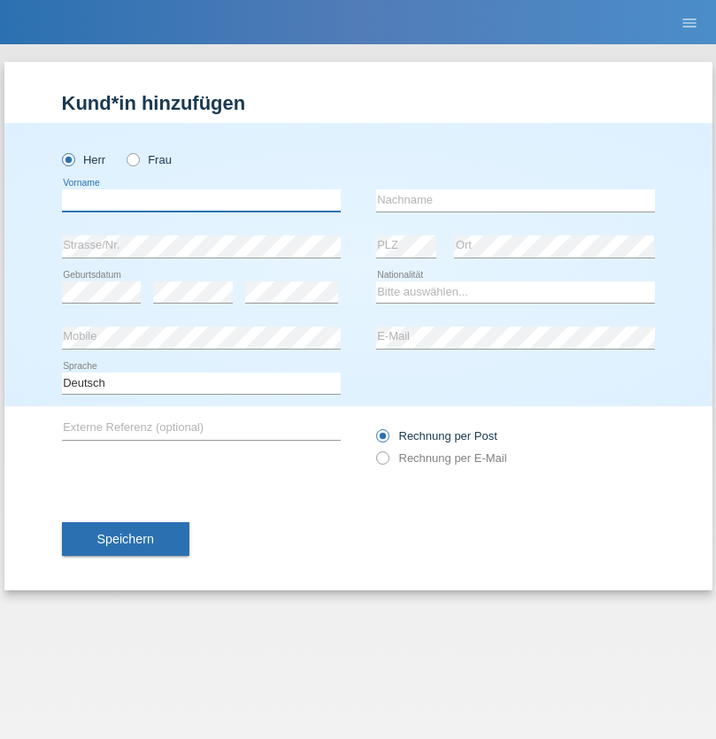
click at [201, 200] on input "text" at bounding box center [201, 200] width 279 height 22
type input "Gigov"
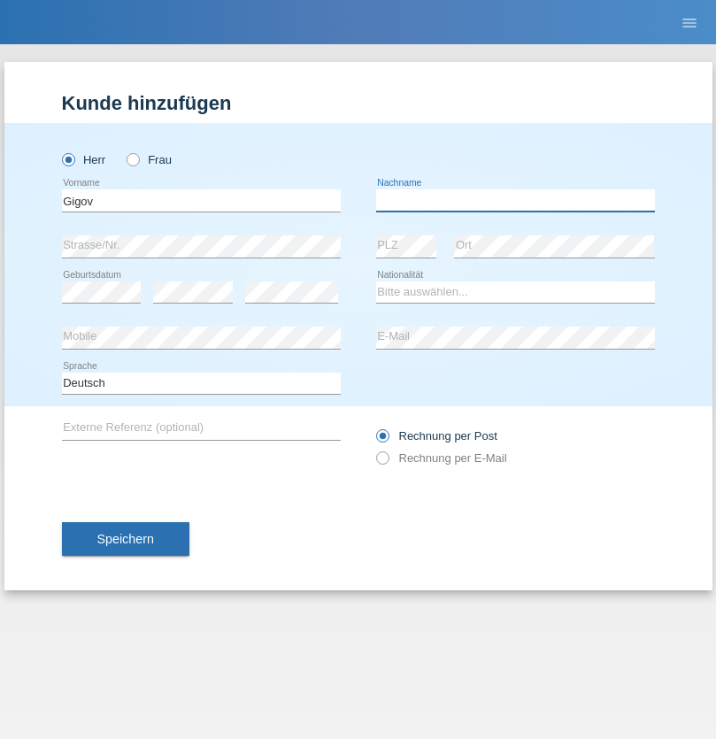
click at [515, 200] on input "text" at bounding box center [515, 200] width 279 height 22
type input "Zhan"
select select "BG"
select select "C"
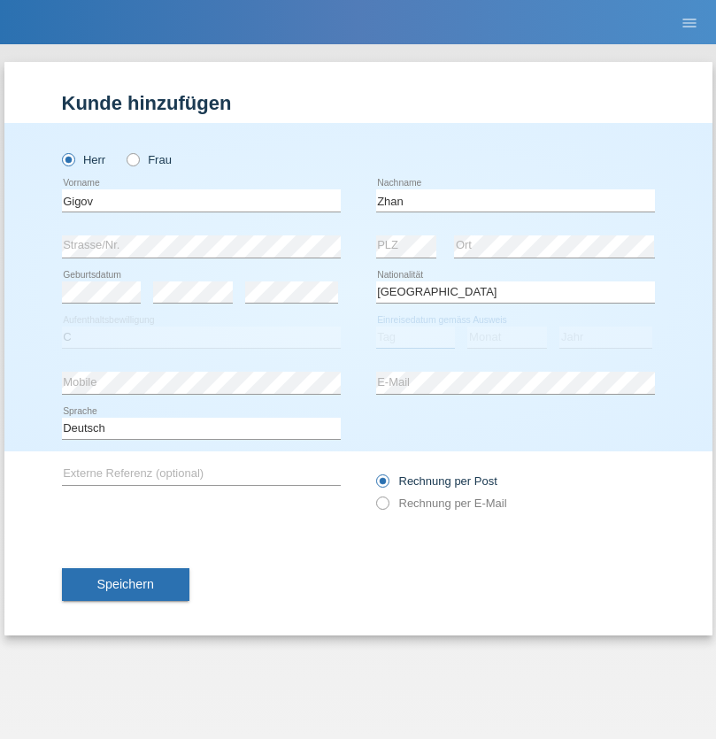
select select "23"
select select "10"
select select "2021"
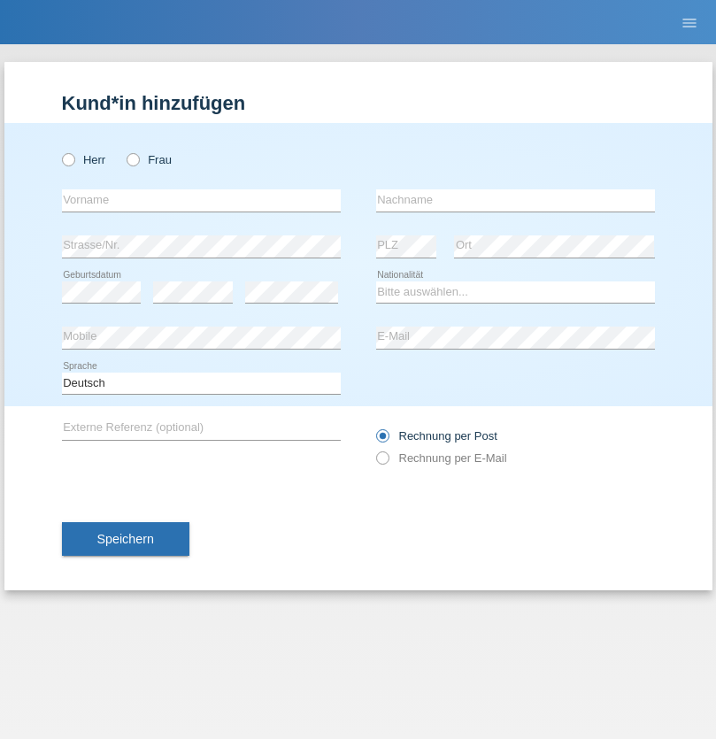
radio input "true"
click at [201, 200] on input "text" at bounding box center [201, 200] width 279 height 22
type input "Amand"
click at [515, 200] on input "text" at bounding box center [515, 200] width 279 height 22
type input "Pires"
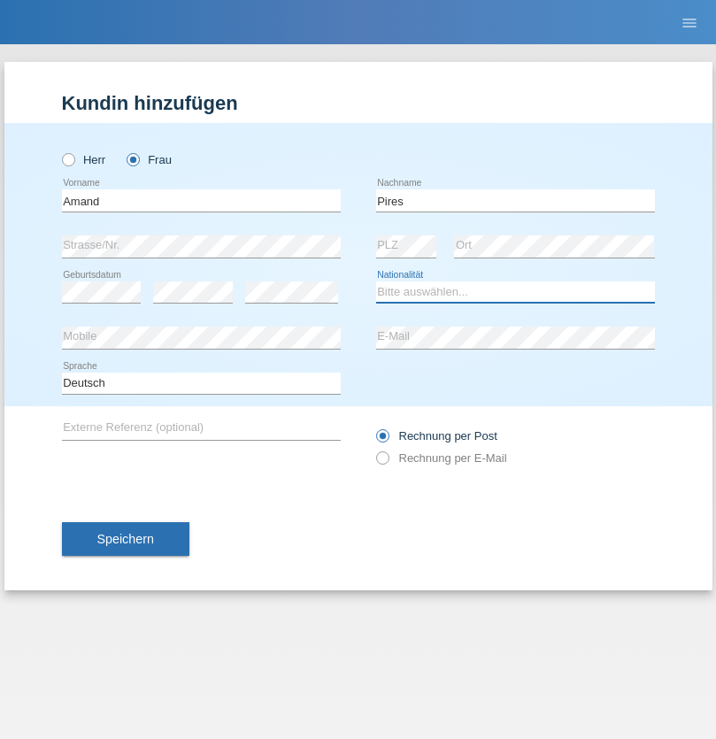
select select "CH"
radio input "true"
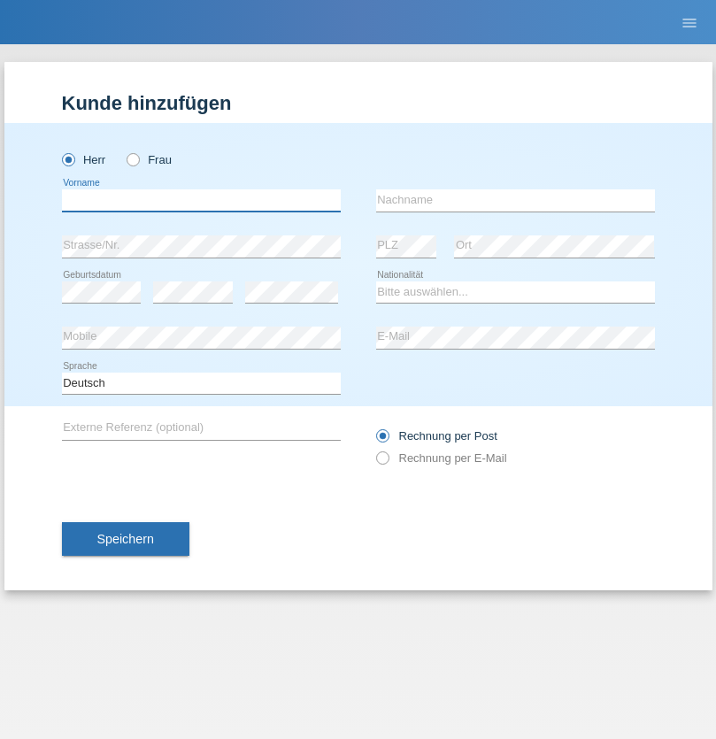
click at [201, 200] on input "text" at bounding box center [201, 200] width 279 height 22
type input "[PERSON_NAME]"
click at [515, 200] on input "text" at bounding box center [515, 200] width 279 height 22
type input "Saidi"
select select "CH"
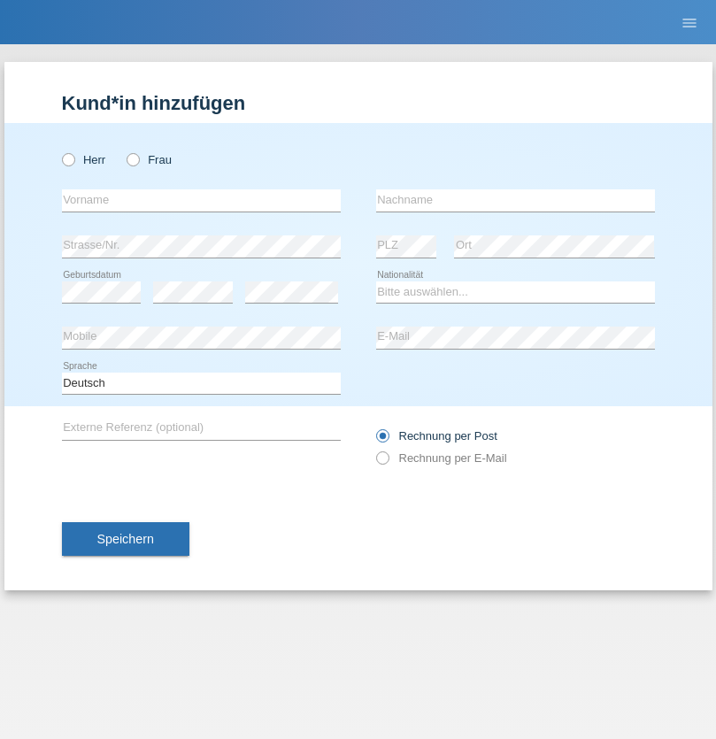
radio input "true"
click at [201, 200] on input "text" at bounding box center [201, 200] width 279 height 22
type input "Edinson Maurício"
click at [515, 200] on input "text" at bounding box center [515, 200] width 279 height 22
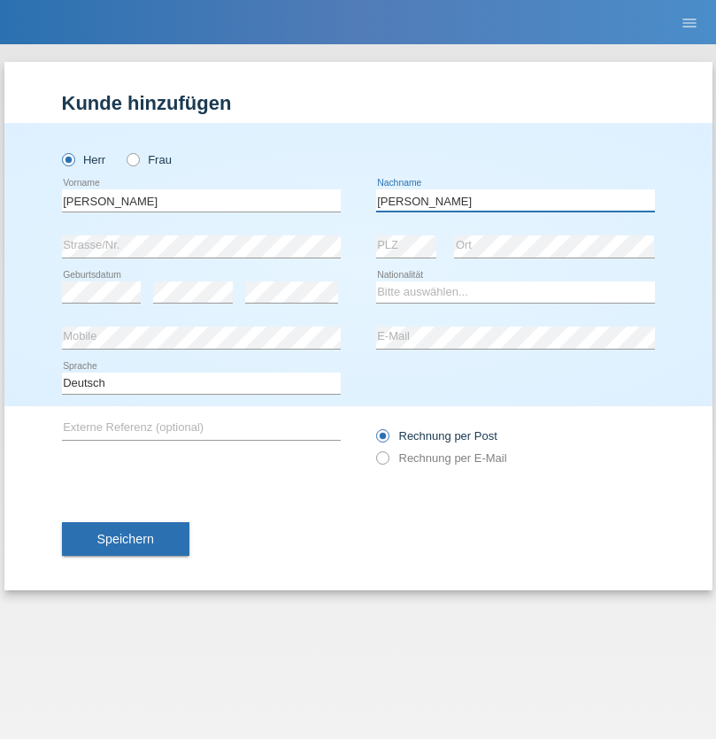
type input "Branquinho Alexander"
select select "PT"
select select "C"
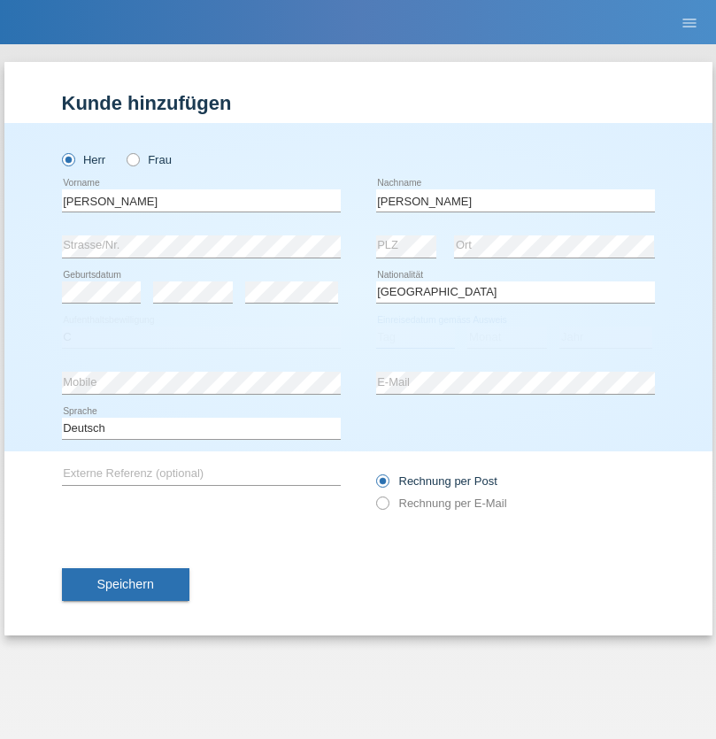
select select "23"
select select "08"
select select "2021"
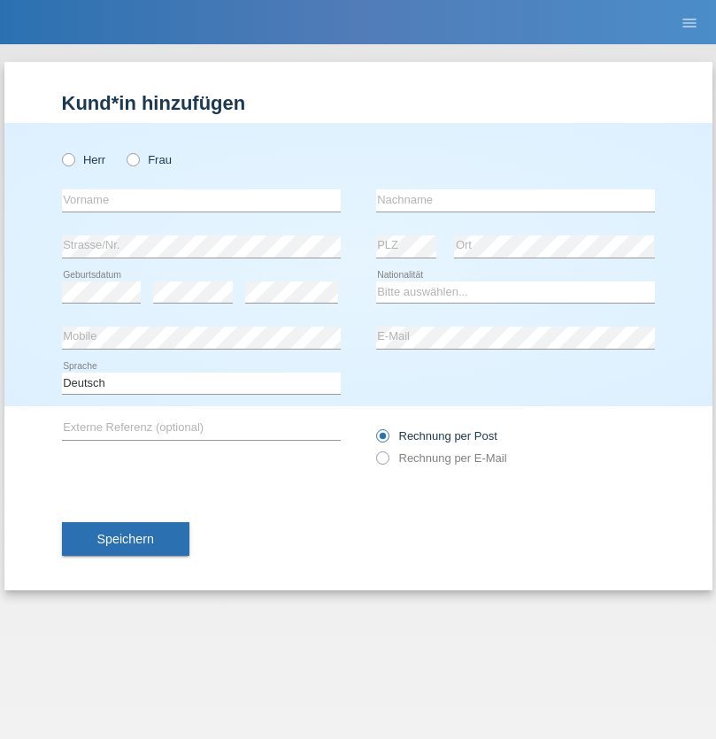
radio input "true"
click at [201, 200] on input "text" at bounding box center [201, 200] width 279 height 22
type input "[PERSON_NAME]"
click at [515, 200] on input "text" at bounding box center [515, 200] width 279 height 22
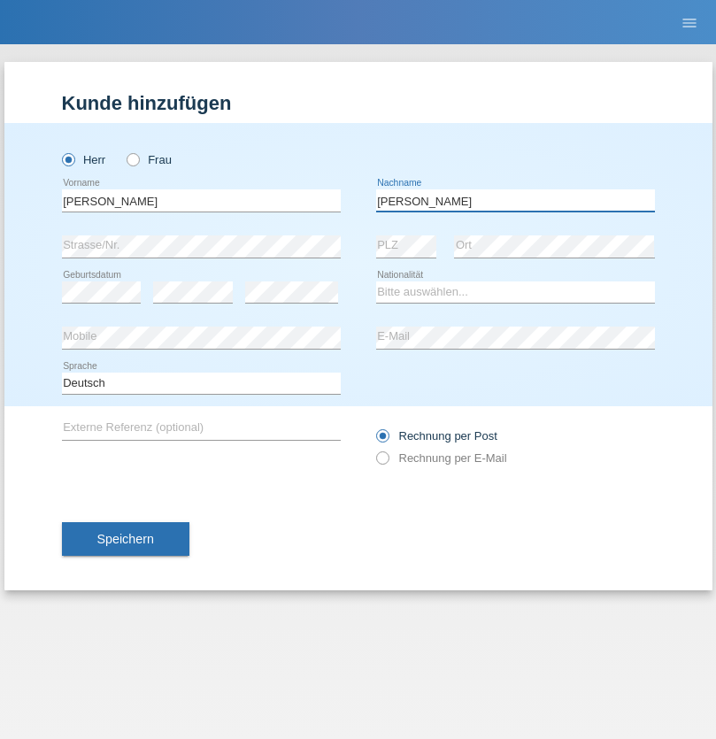
type input "[PERSON_NAME]"
select select "CH"
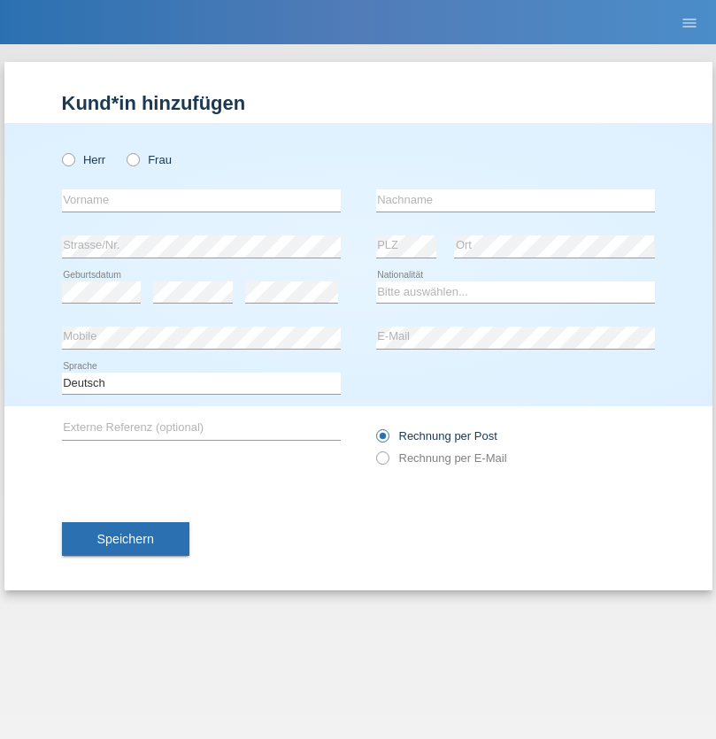
radio input "true"
click at [201, 200] on input "text" at bounding box center [201, 200] width 279 height 22
type input "Szilvia"
click at [515, 200] on input "text" at bounding box center [515, 200] width 279 height 22
type input "Olakh"
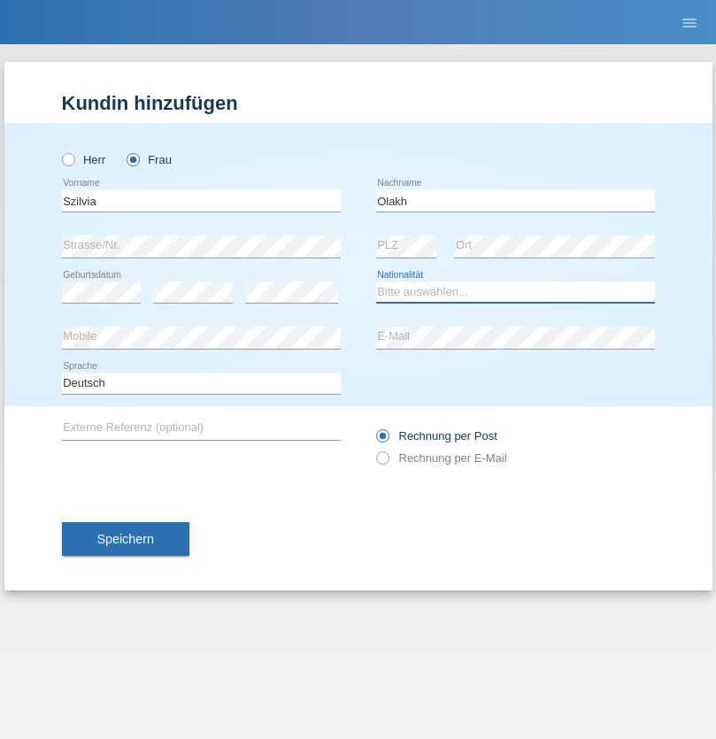
select select "UA"
select select "C"
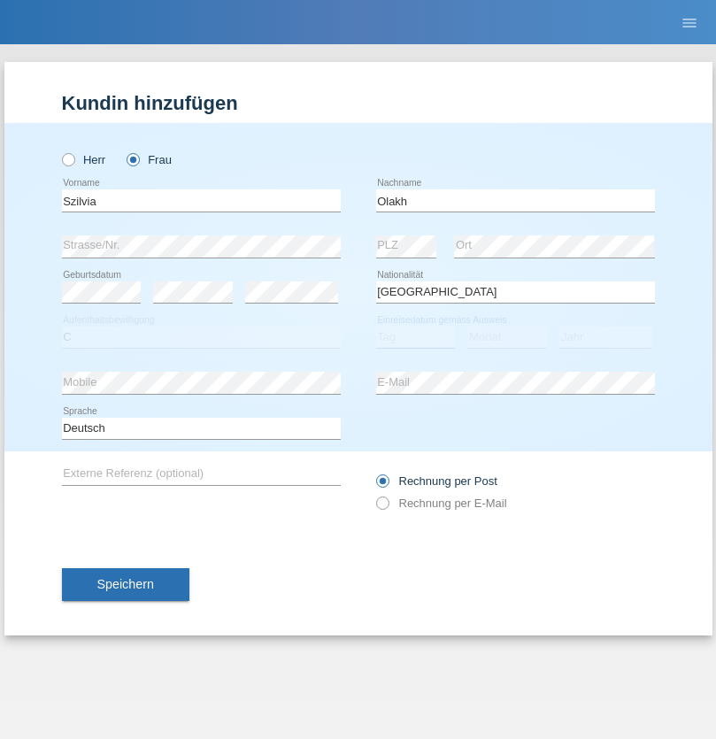
select select "16"
select select "09"
select select "2021"
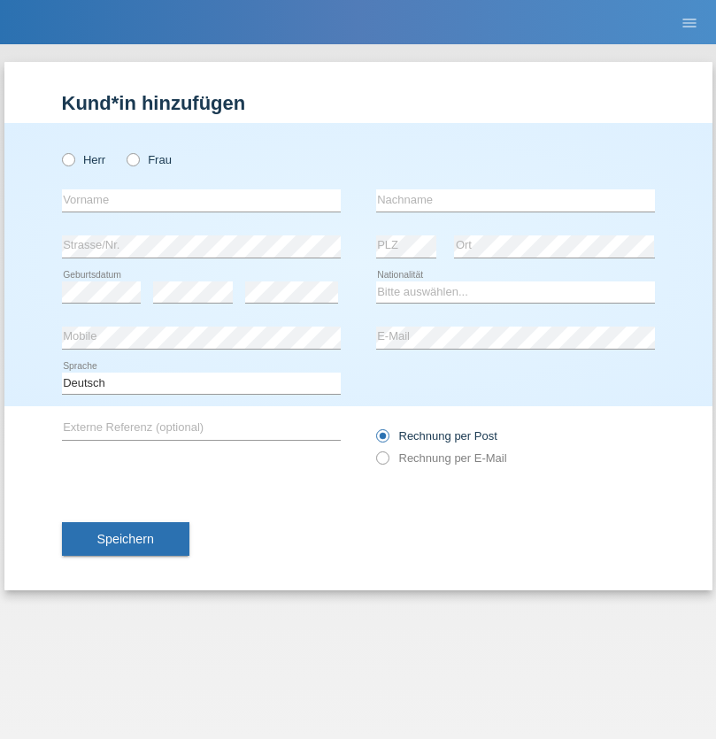
radio input "true"
click at [201, 200] on input "text" at bounding box center [201, 200] width 279 height 22
type input "Asrit"
click at [515, 200] on input "text" at bounding box center [515, 200] width 279 height 22
type input "Kupa"
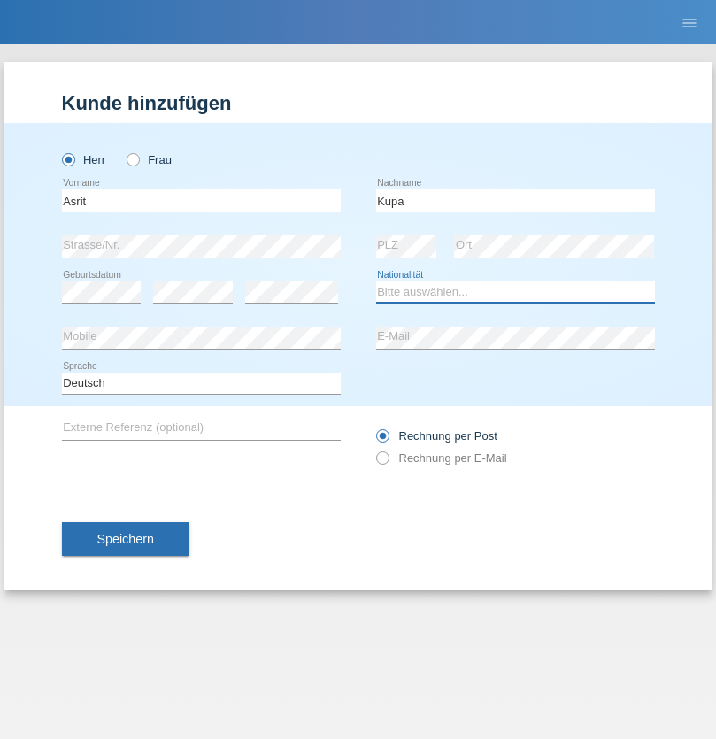
select select "MK"
select select "C"
select select "27"
select select "05"
radio input "true"
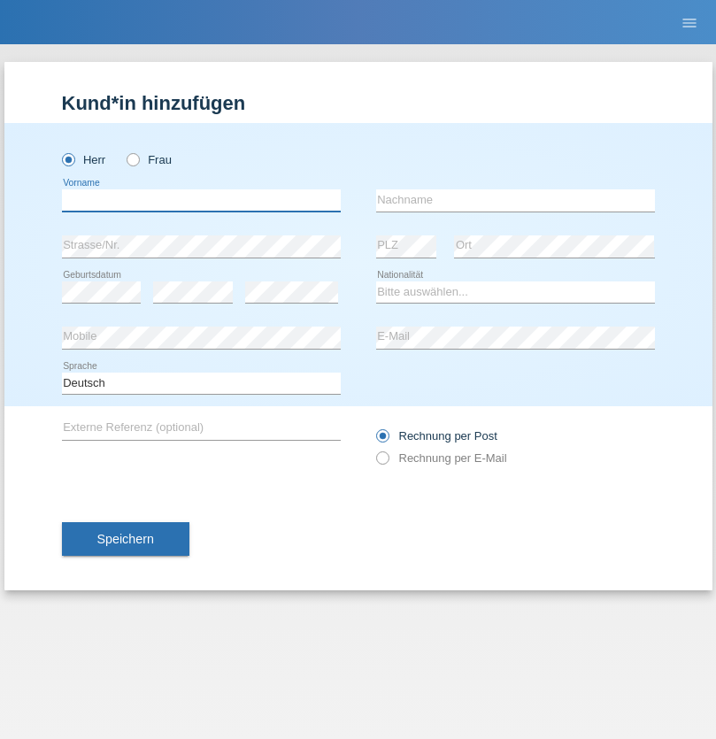
click at [201, 200] on input "text" at bounding box center [201, 200] width 279 height 22
type input "[PERSON_NAME]"
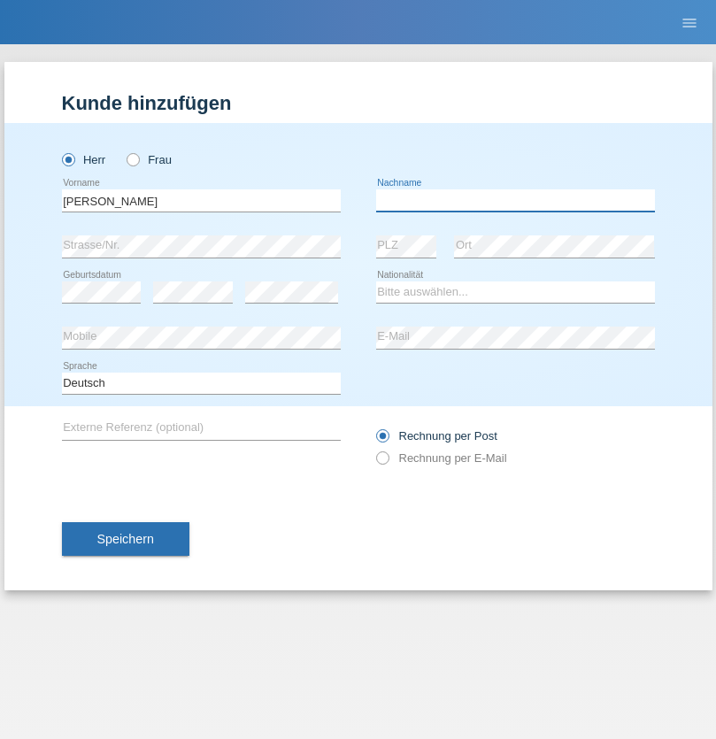
click at [515, 200] on input "text" at bounding box center [515, 200] width 279 height 22
type input "[PERSON_NAME]"
select select "SY"
select select "C"
select select "16"
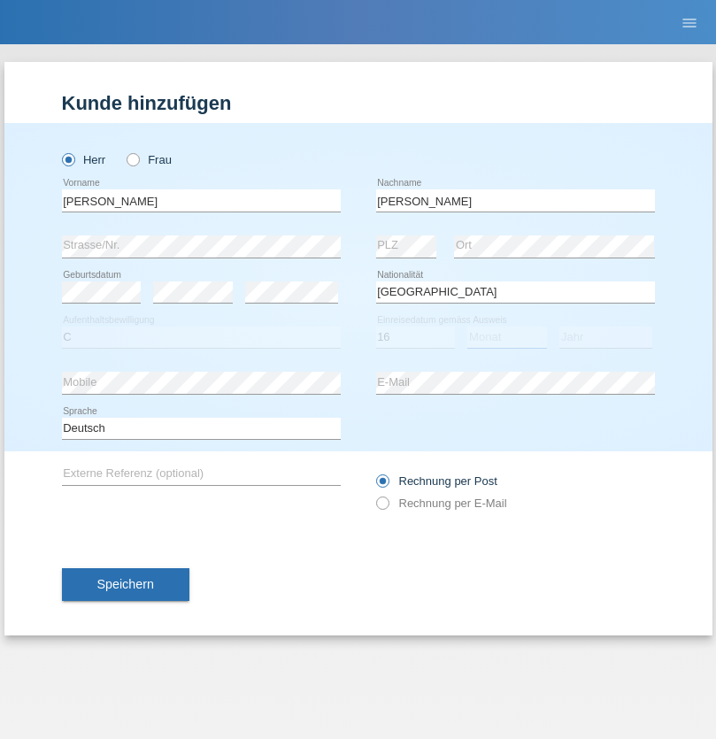
select select "09"
select select "2021"
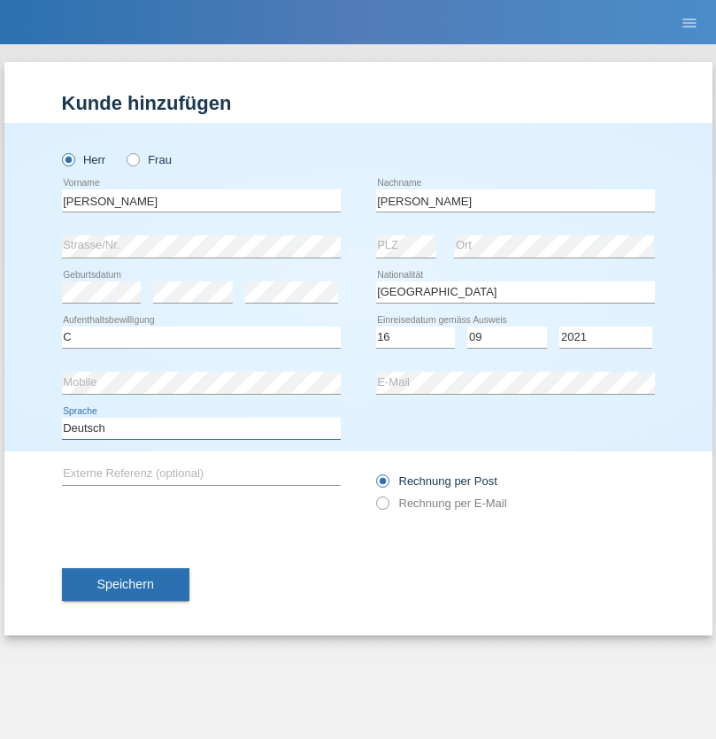
select select "en"
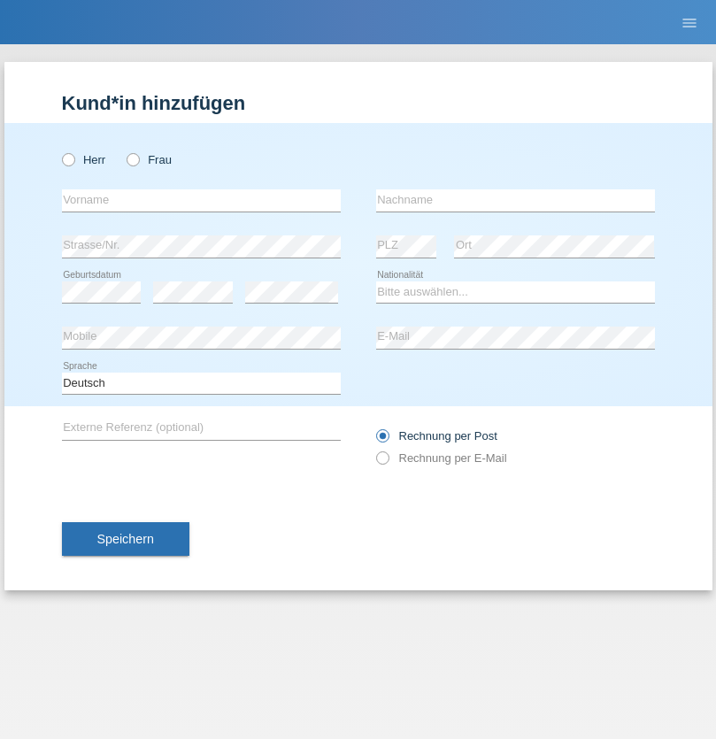
radio input "true"
select select "CH"
radio input "true"
click at [201, 200] on input "text" at bounding box center [201, 200] width 279 height 22
type input "[PERSON_NAME]"
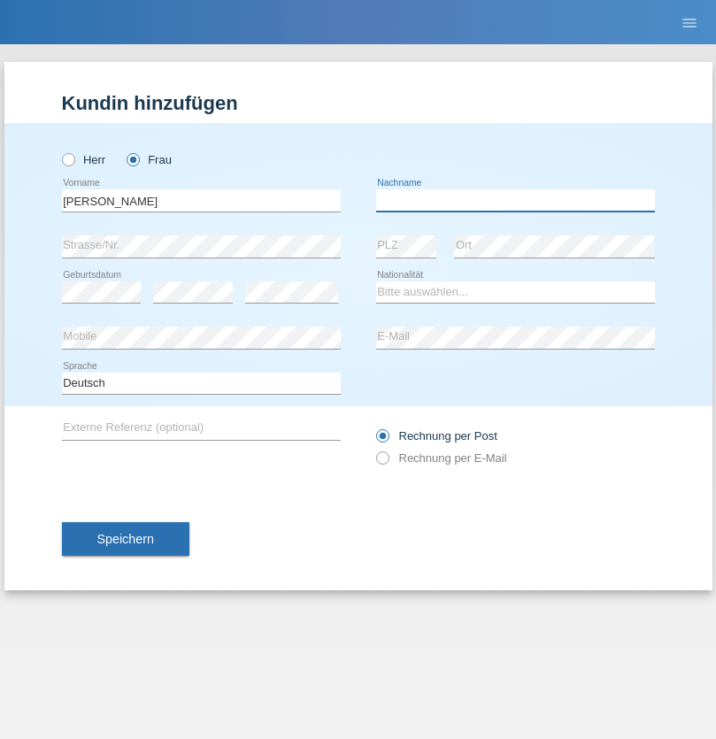
click at [515, 200] on input "text" at bounding box center [515, 200] width 279 height 22
type input "Bacic"
select select "CH"
